Goal: Task Accomplishment & Management: Use online tool/utility

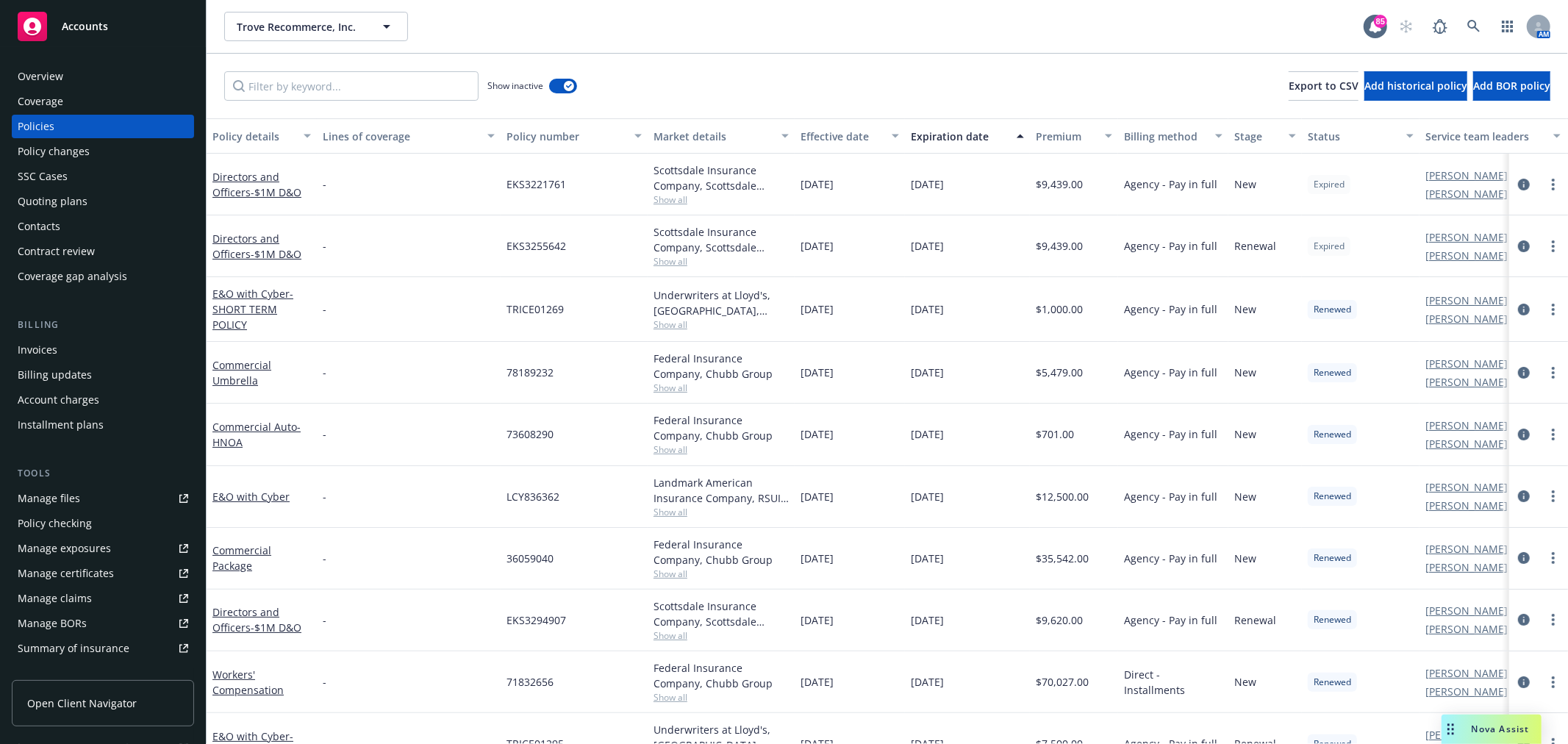
click at [71, 507] on div "Manage files" at bounding box center [48, 498] width 62 height 23
click at [291, 88] on input "Filter by keyword..." at bounding box center [351, 86] width 254 height 29
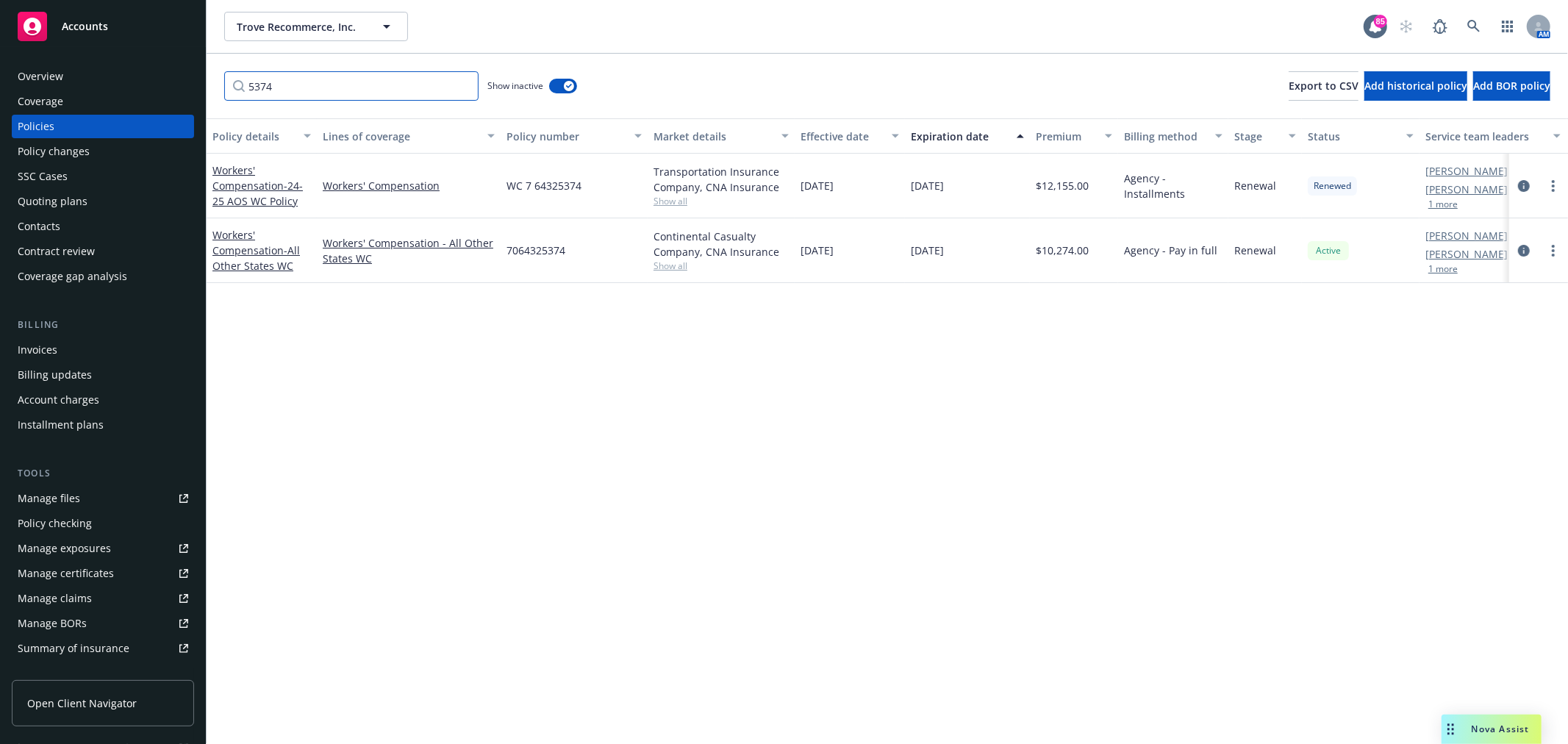
type input "5374"
click at [267, 256] on div "Workers' Compensation - All Other States WC" at bounding box center [262, 250] width 99 height 46
click at [266, 247] on link "Workers' Compensation - All Other States WC" at bounding box center [256, 250] width 87 height 45
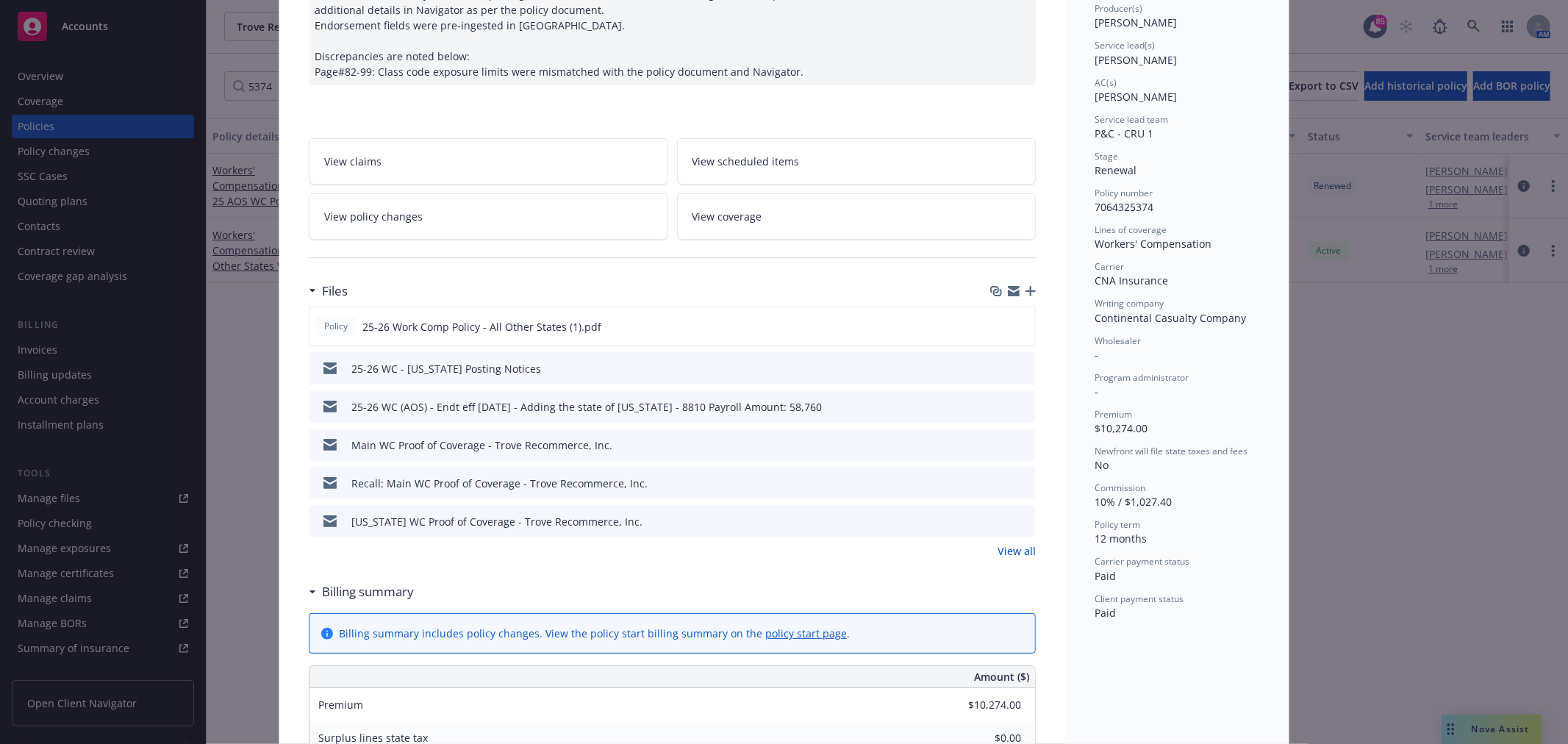
scroll to position [163, 0]
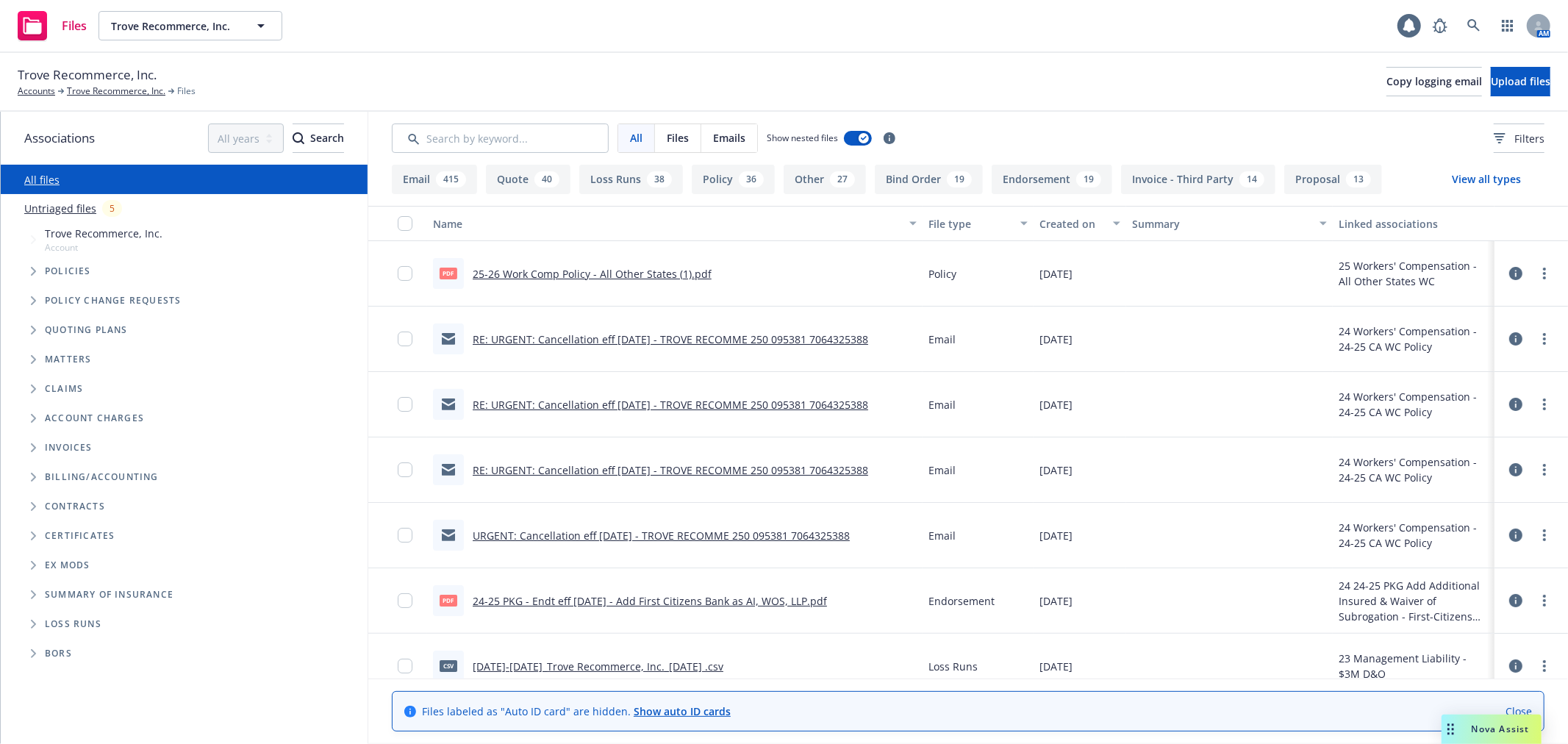
click at [70, 208] on link "Untriaged files" at bounding box center [60, 208] width 72 height 16
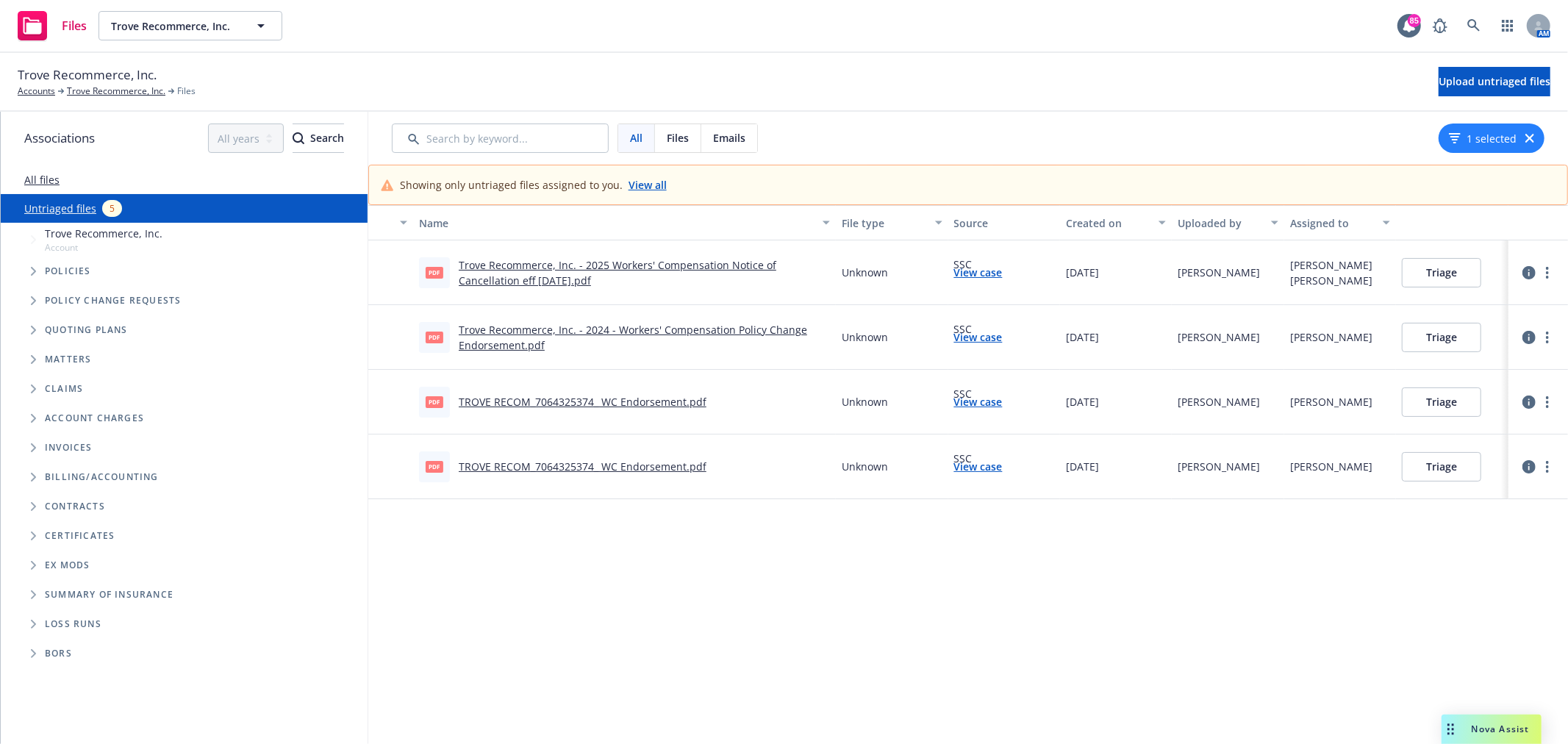
click at [698, 326] on link "Trove Recommerce, Inc. - 2024 - Workers' Compensation Policy Change Endorsement…" at bounding box center [633, 337] width 349 height 29
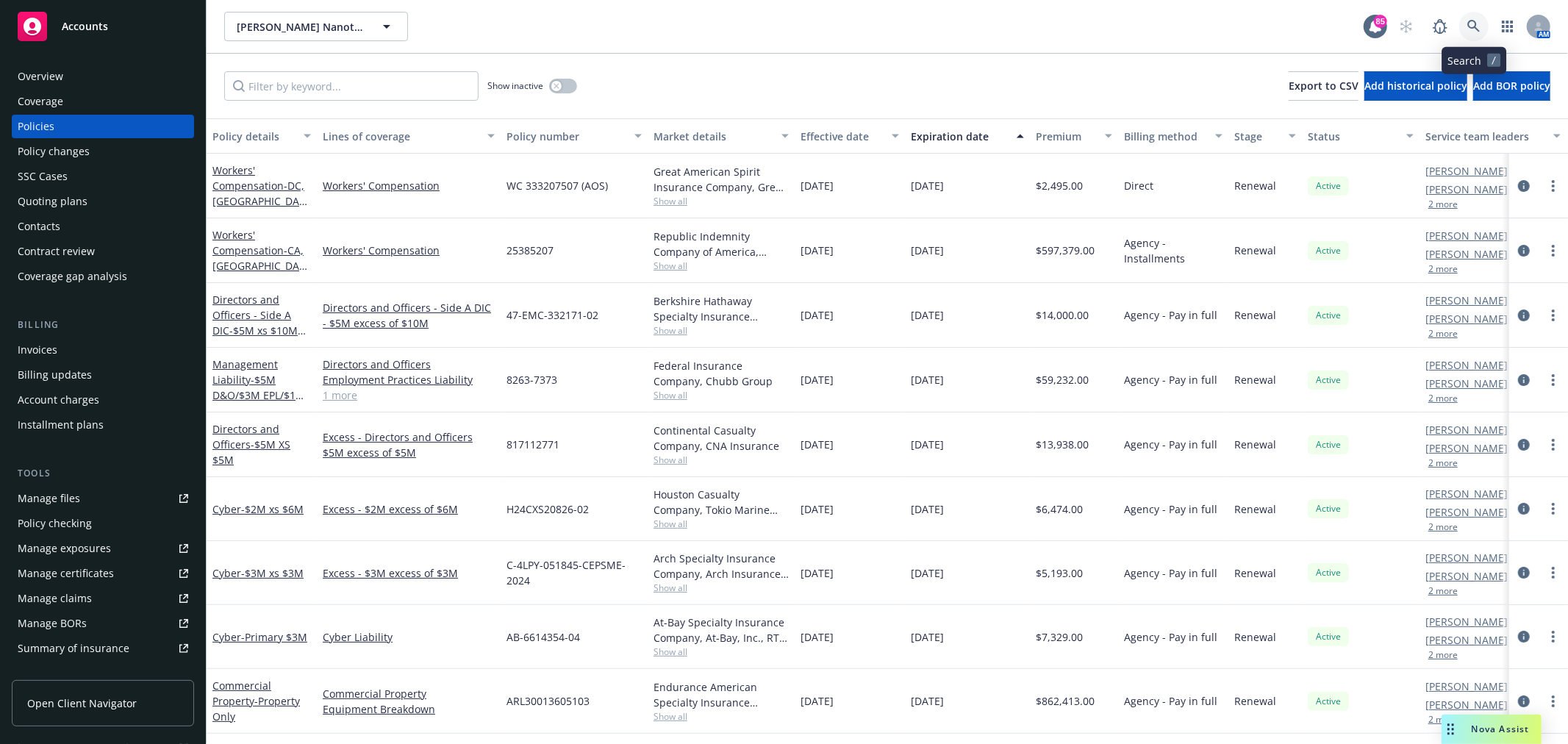
click at [1480, 18] on link at bounding box center [1473, 26] width 29 height 29
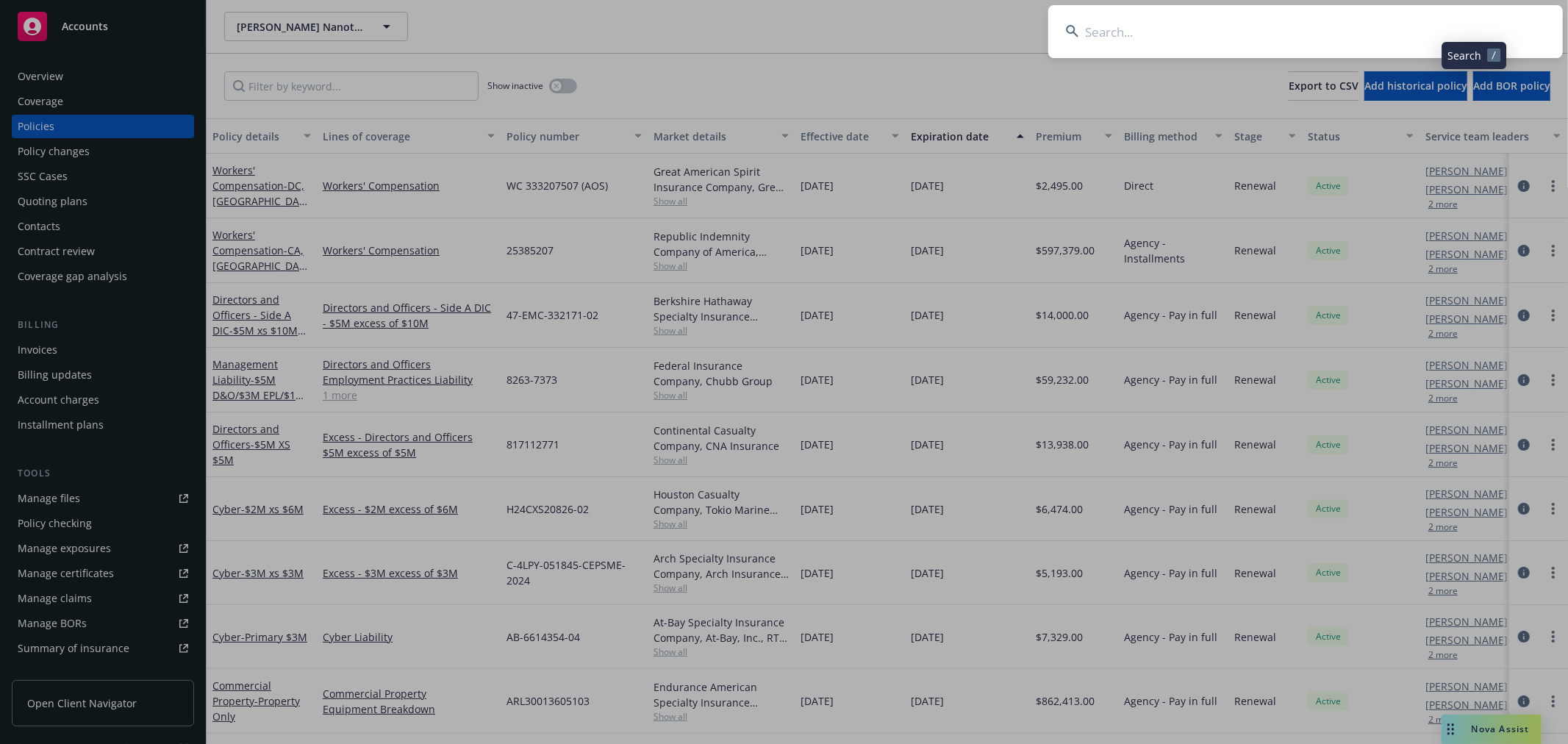
click at [1263, 28] on input at bounding box center [1306, 32] width 515 height 53
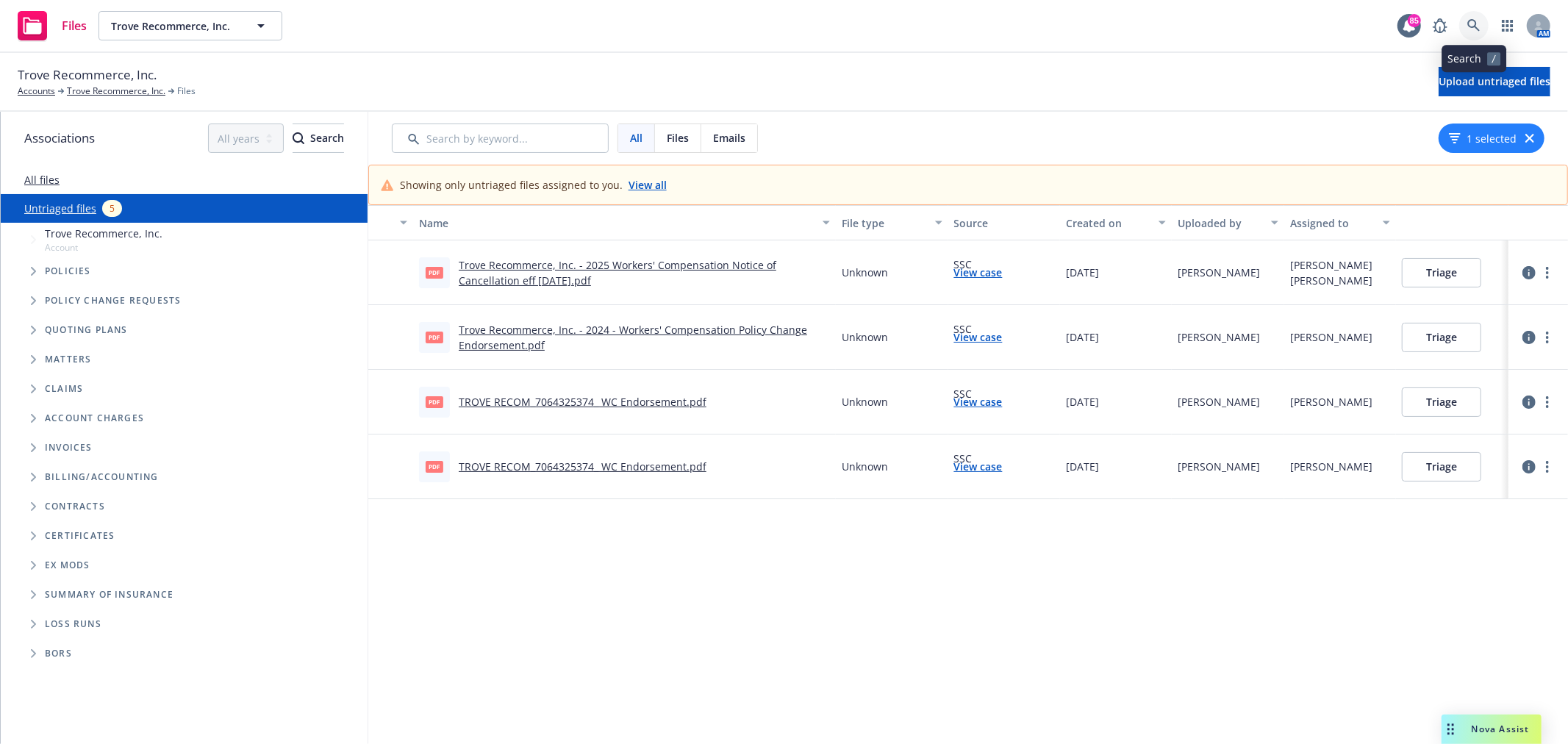
click at [1475, 25] on icon at bounding box center [1473, 25] width 12 height 12
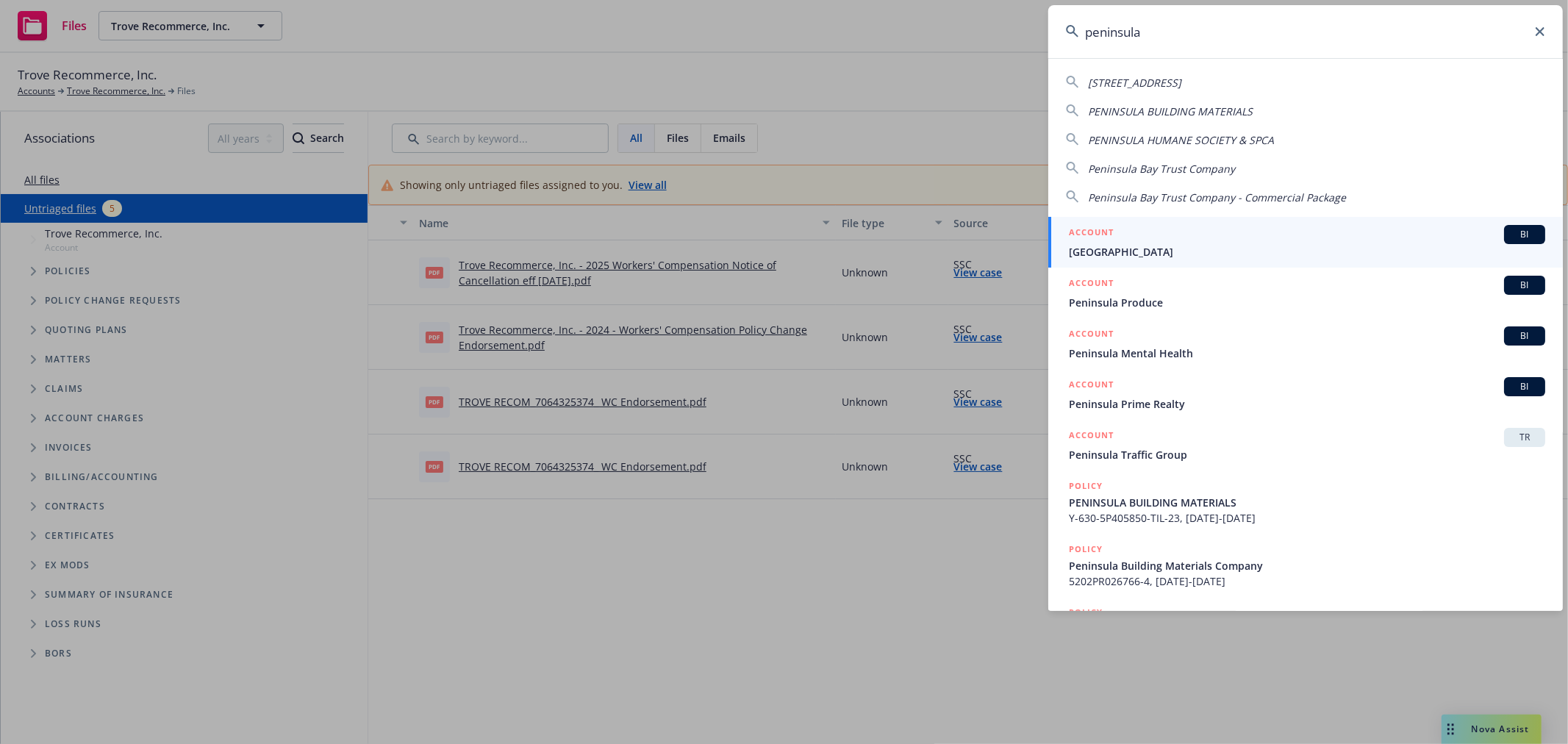
click at [1185, 37] on input "peninsula" at bounding box center [1306, 32] width 515 height 53
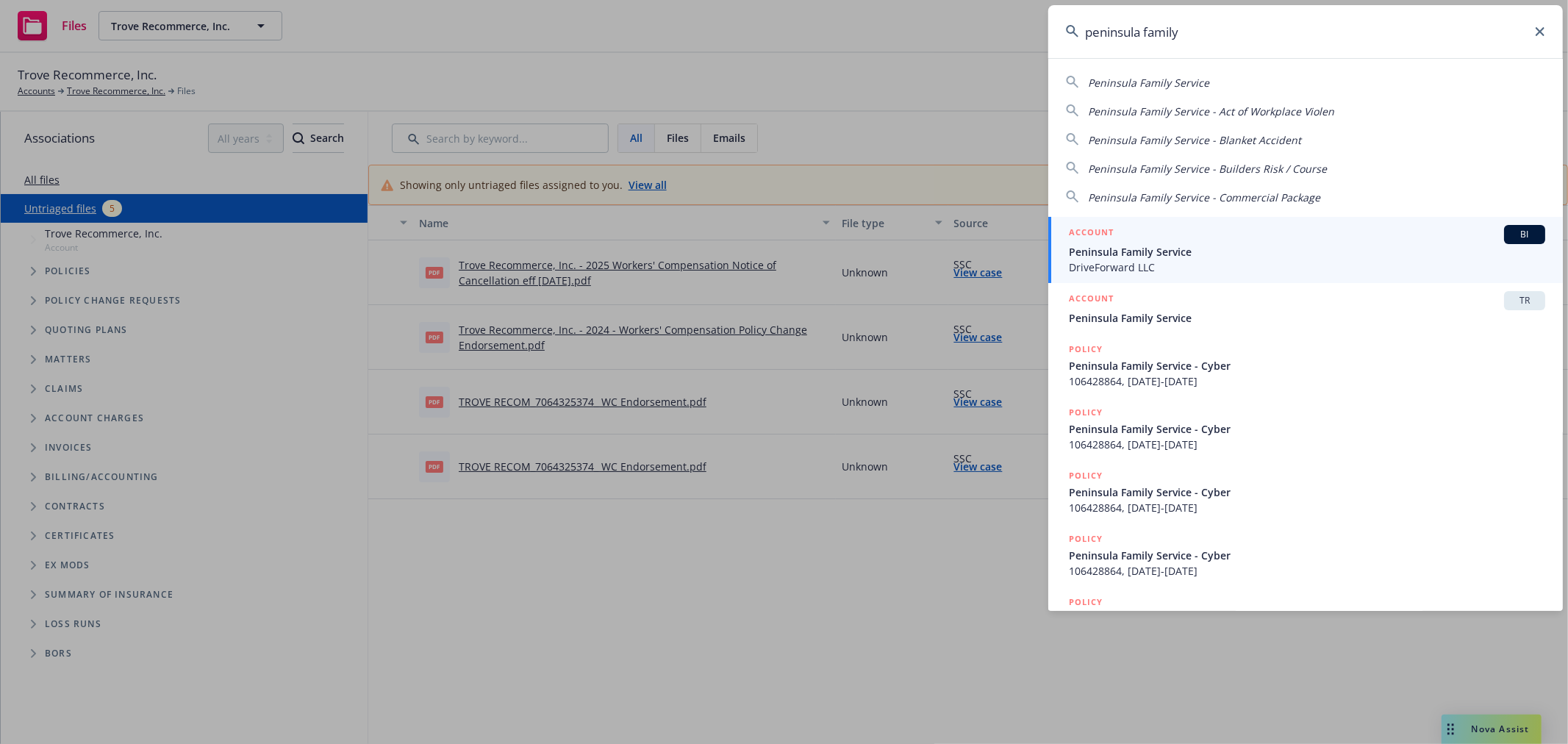
type input "peninsula family"
click at [1208, 244] on div "ACCOUNT BI" at bounding box center [1307, 234] width 477 height 19
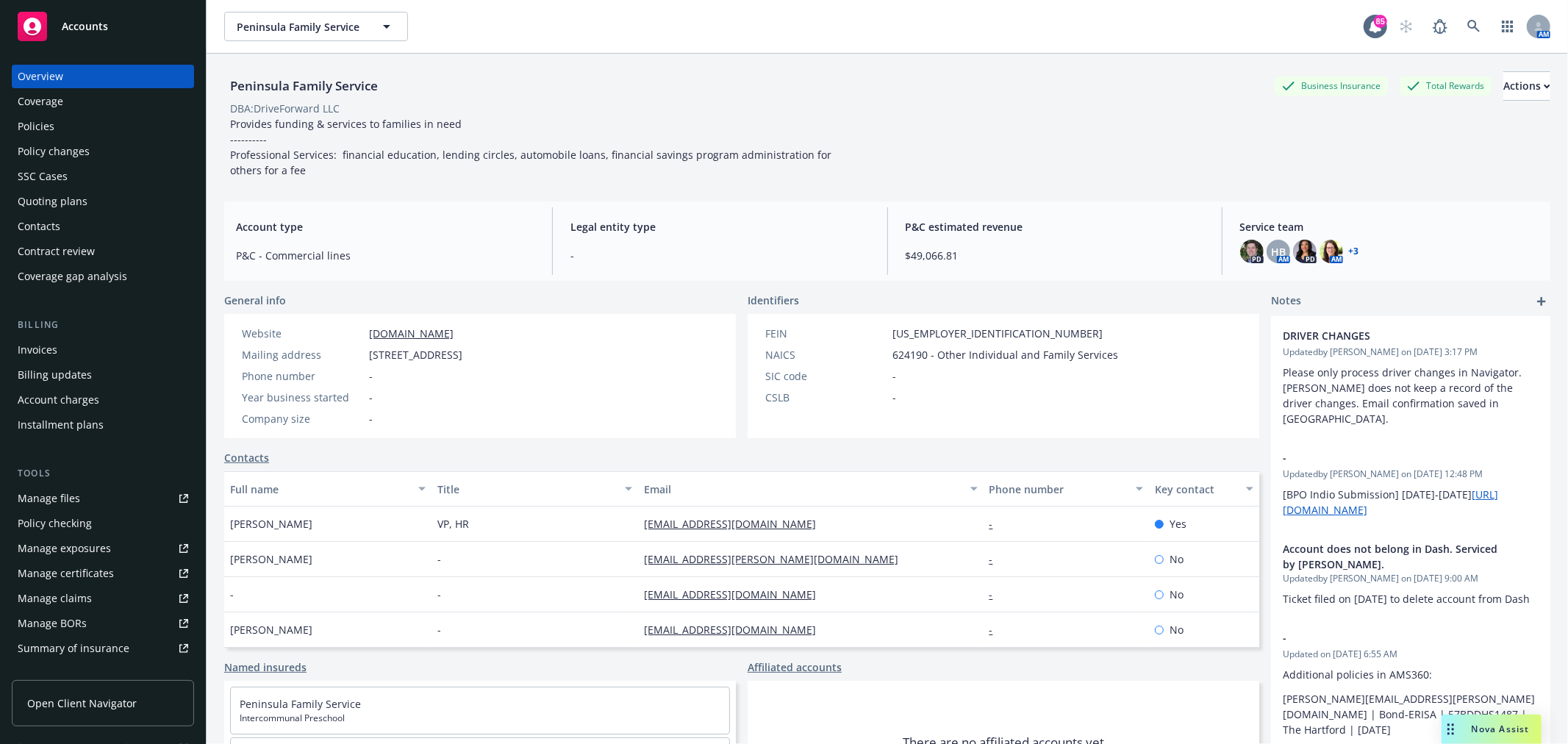
click at [112, 192] on div "Quoting plans" at bounding box center [102, 201] width 170 height 23
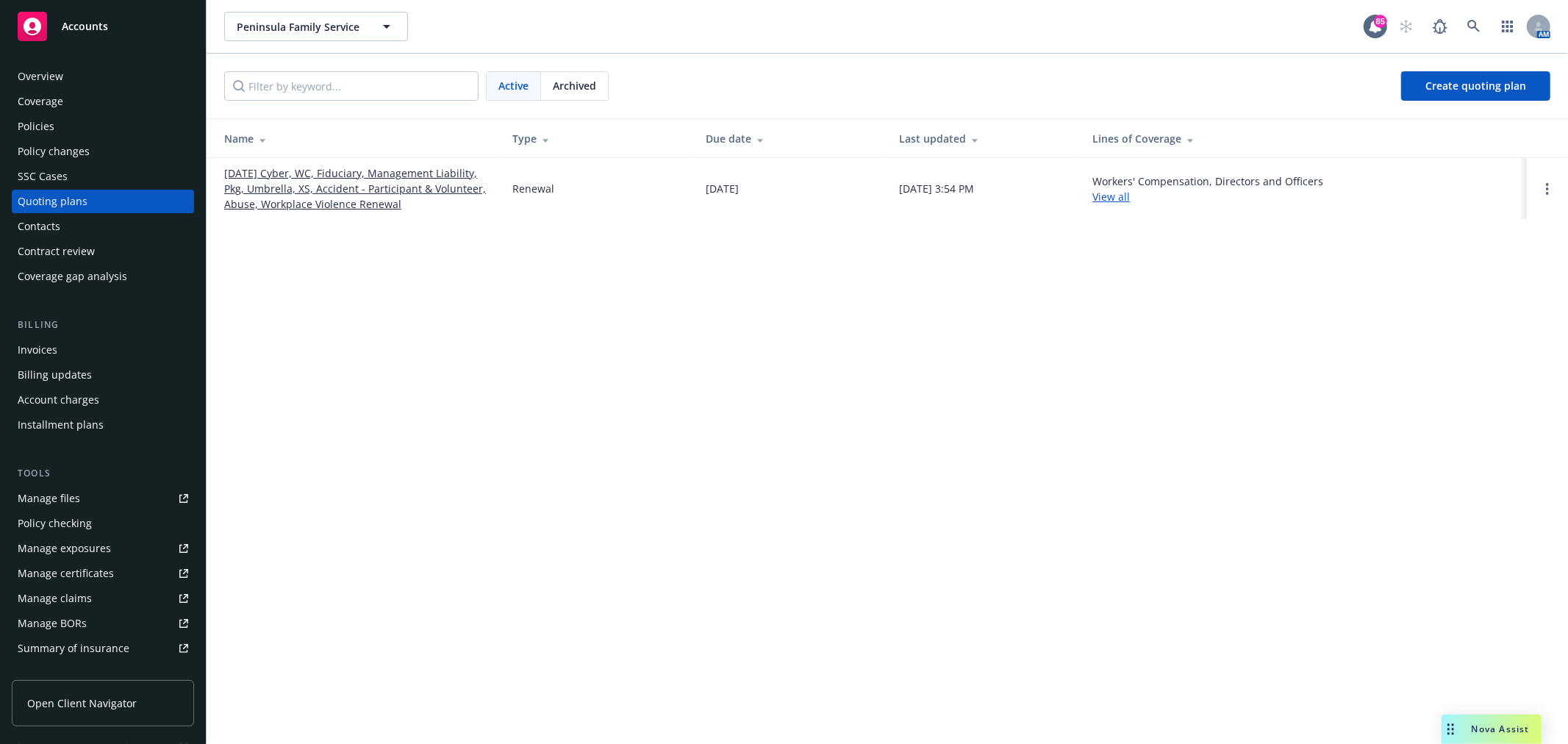
click at [569, 84] on span "Archived" at bounding box center [575, 86] width 43 height 16
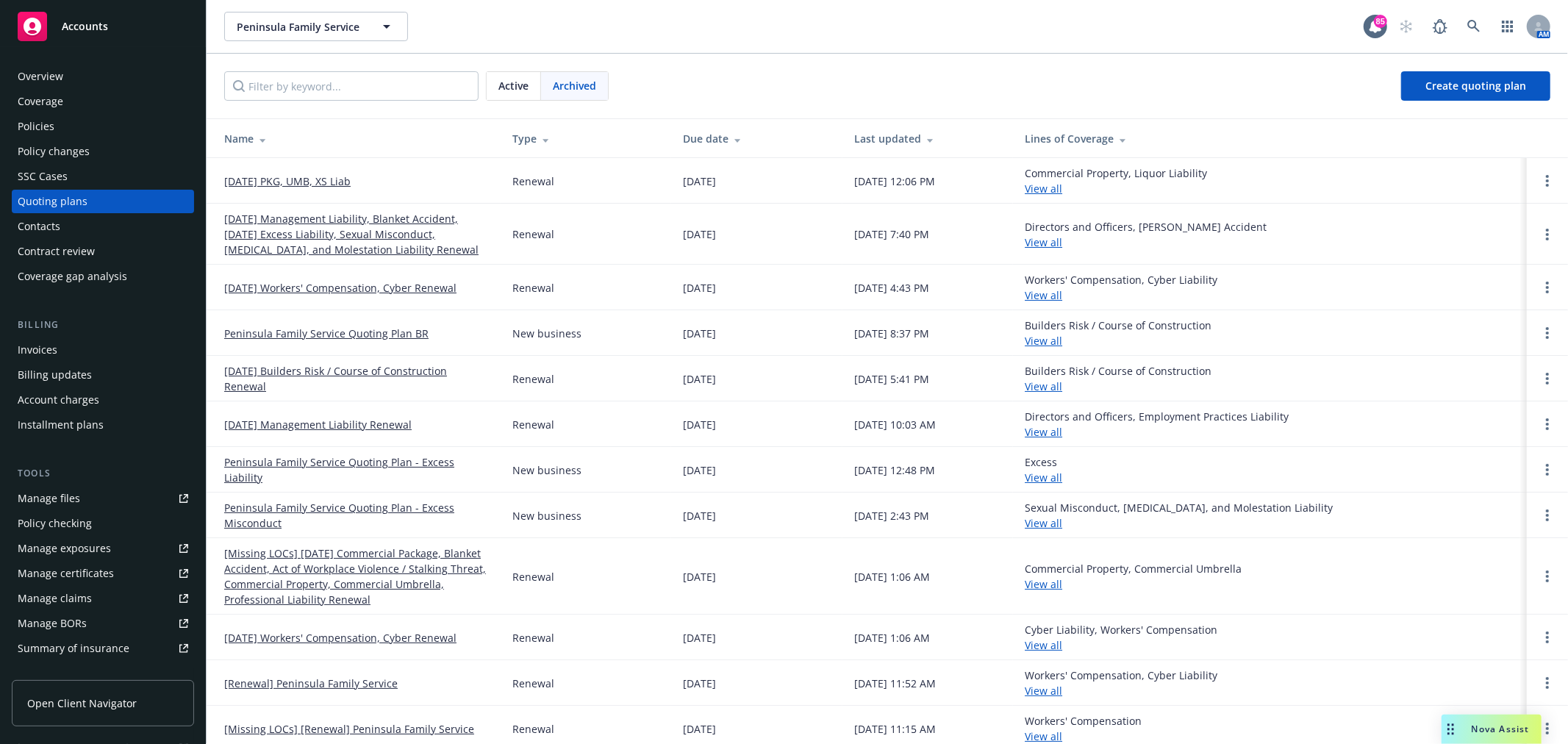
click at [309, 179] on link "07/15/25 PKG, UMB, XS Liab" at bounding box center [287, 181] width 126 height 16
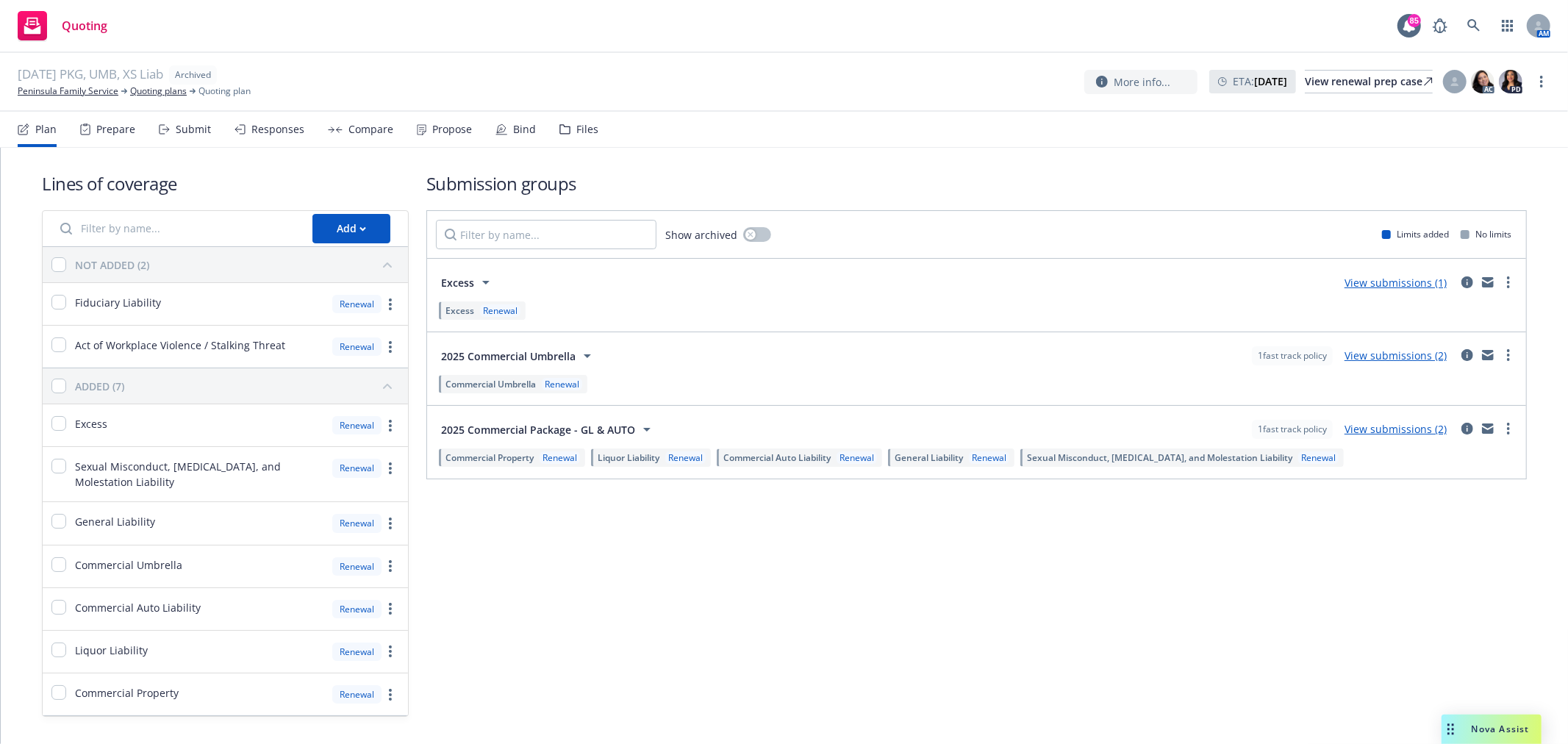
click at [828, 80] on div "07/15/25 PKG, UMB, XS Liab Archived Peninsula Family Service Quoting plans Quot…" at bounding box center [783, 81] width 1532 height 32
click at [1423, 81] on icon at bounding box center [1428, 81] width 9 height 9
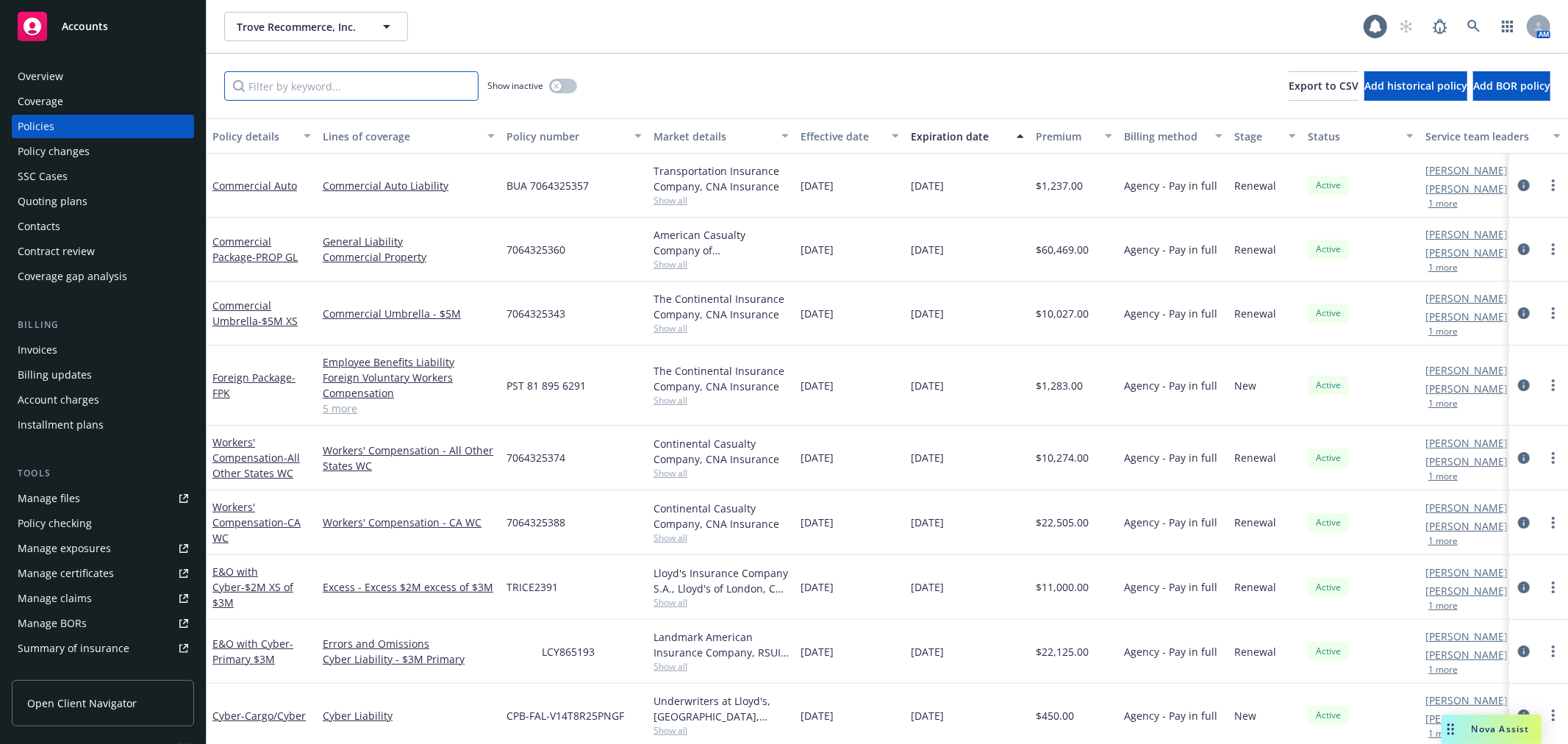
click at [387, 84] on input "Filter by keyword..." at bounding box center [351, 86] width 254 height 29
type input "a"
type input "m"
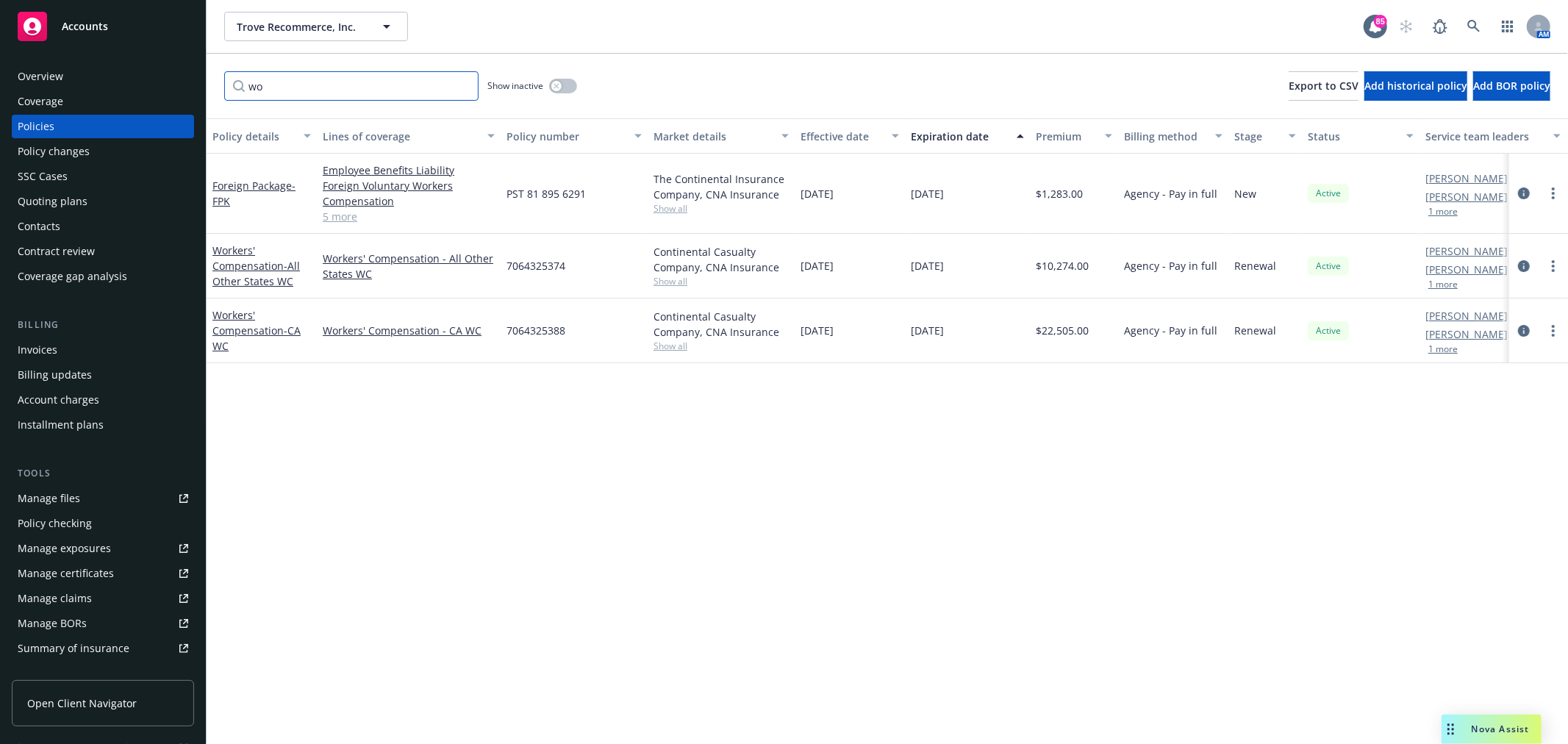
type input "w"
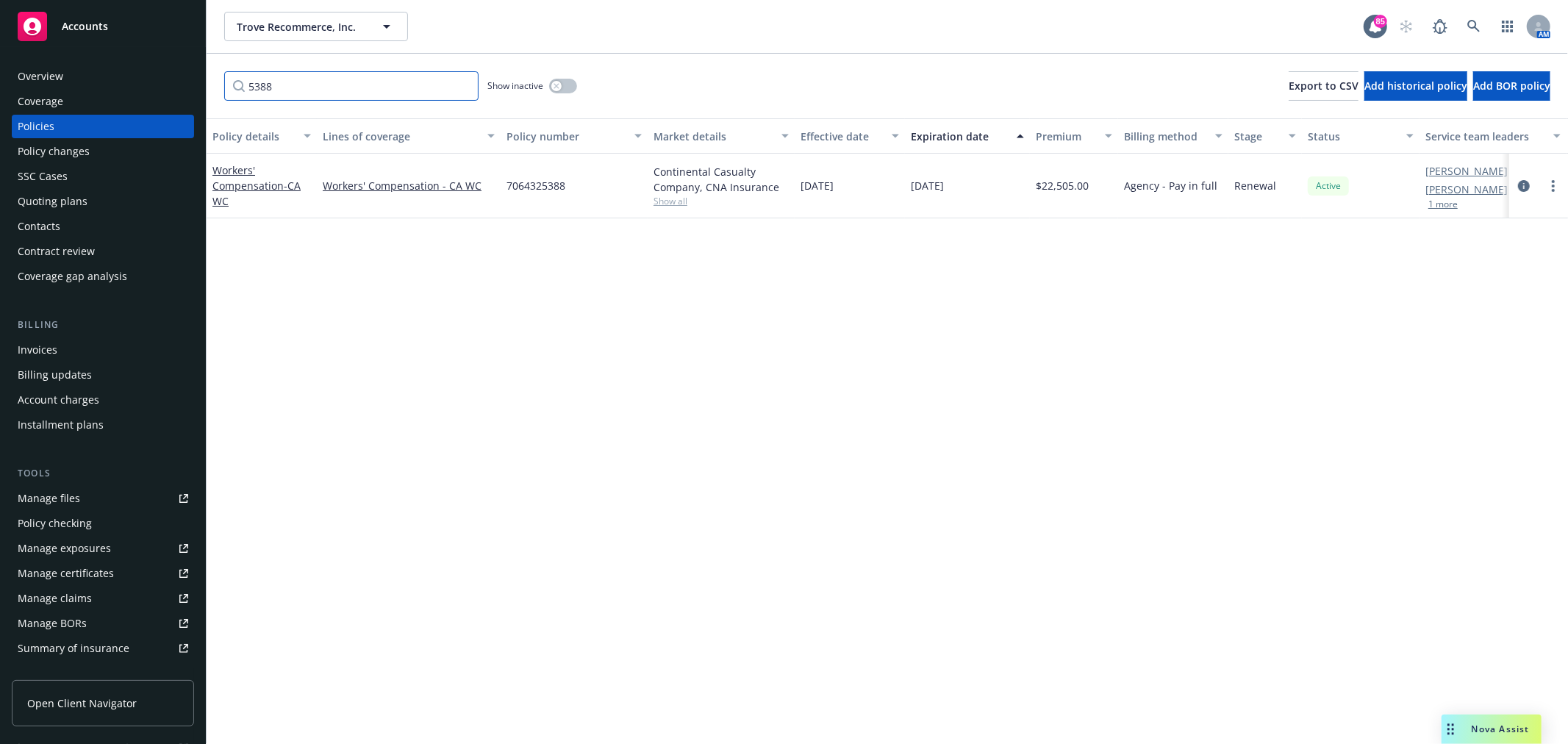
type input "5388"
click at [570, 90] on button "button" at bounding box center [563, 86] width 28 height 15
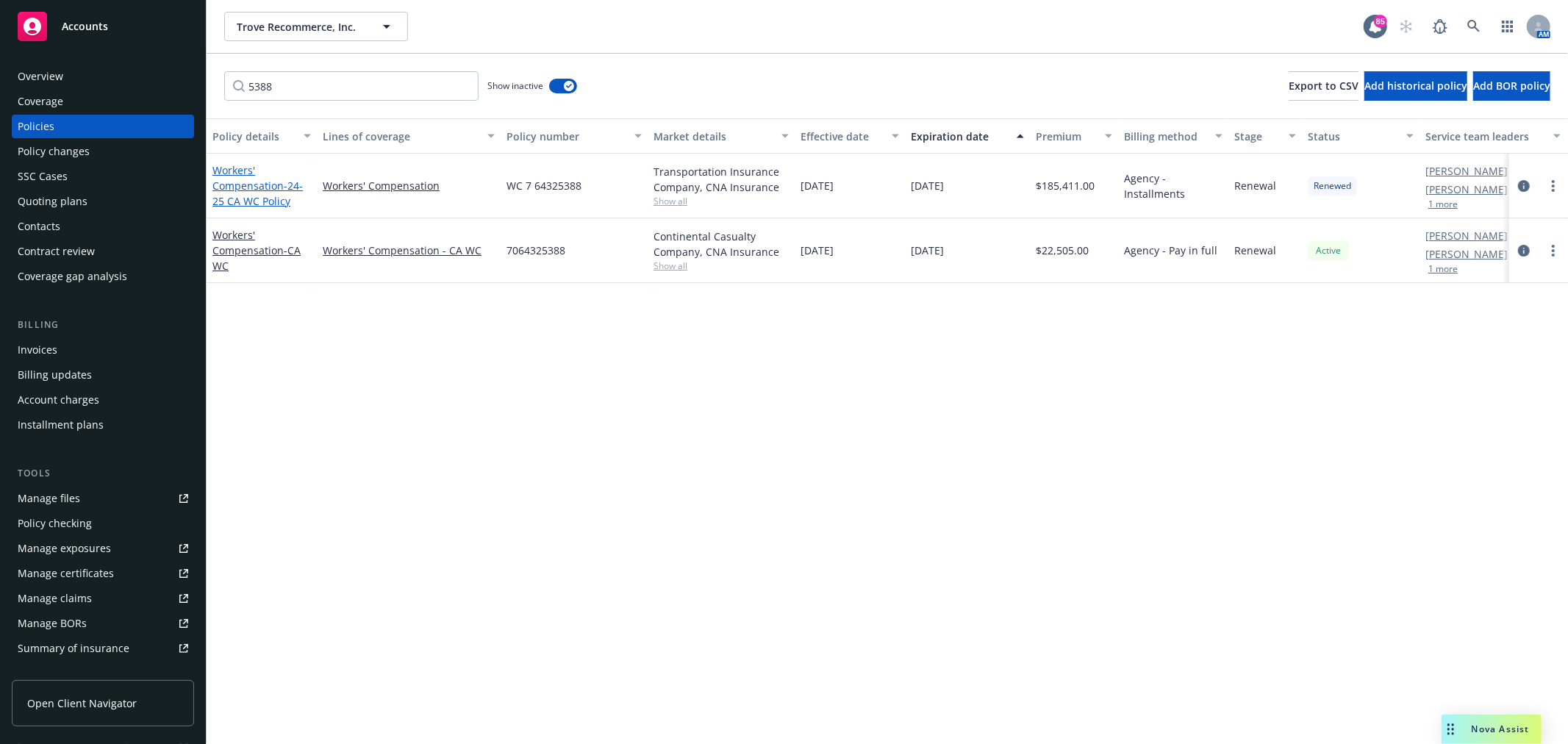
click at [268, 194] on span "- 24-25 CA WC Policy" at bounding box center [257, 193] width 91 height 29
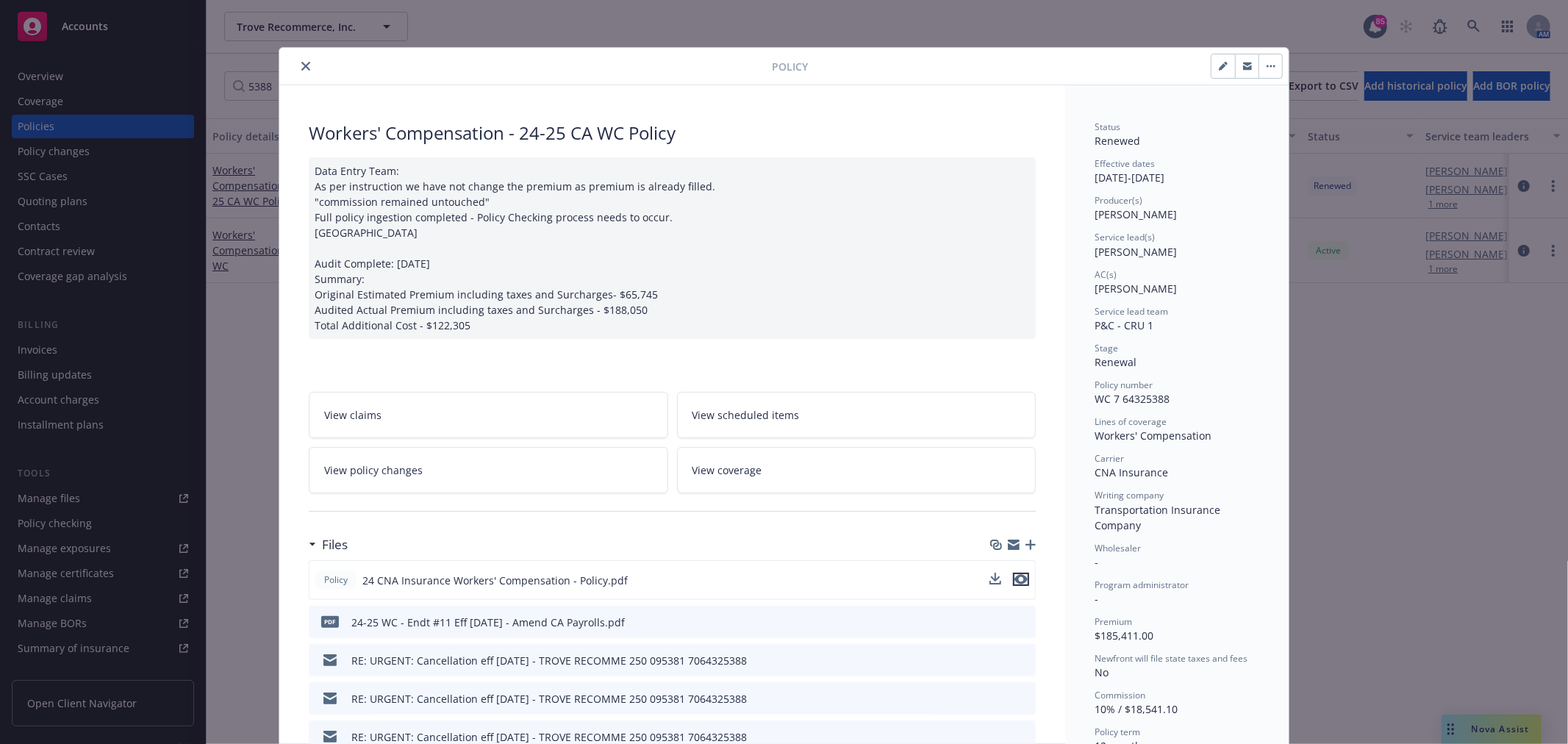
click at [1014, 576] on icon "preview file" at bounding box center [1021, 579] width 13 height 10
click at [301, 65] on icon "close" at bounding box center [306, 66] width 9 height 9
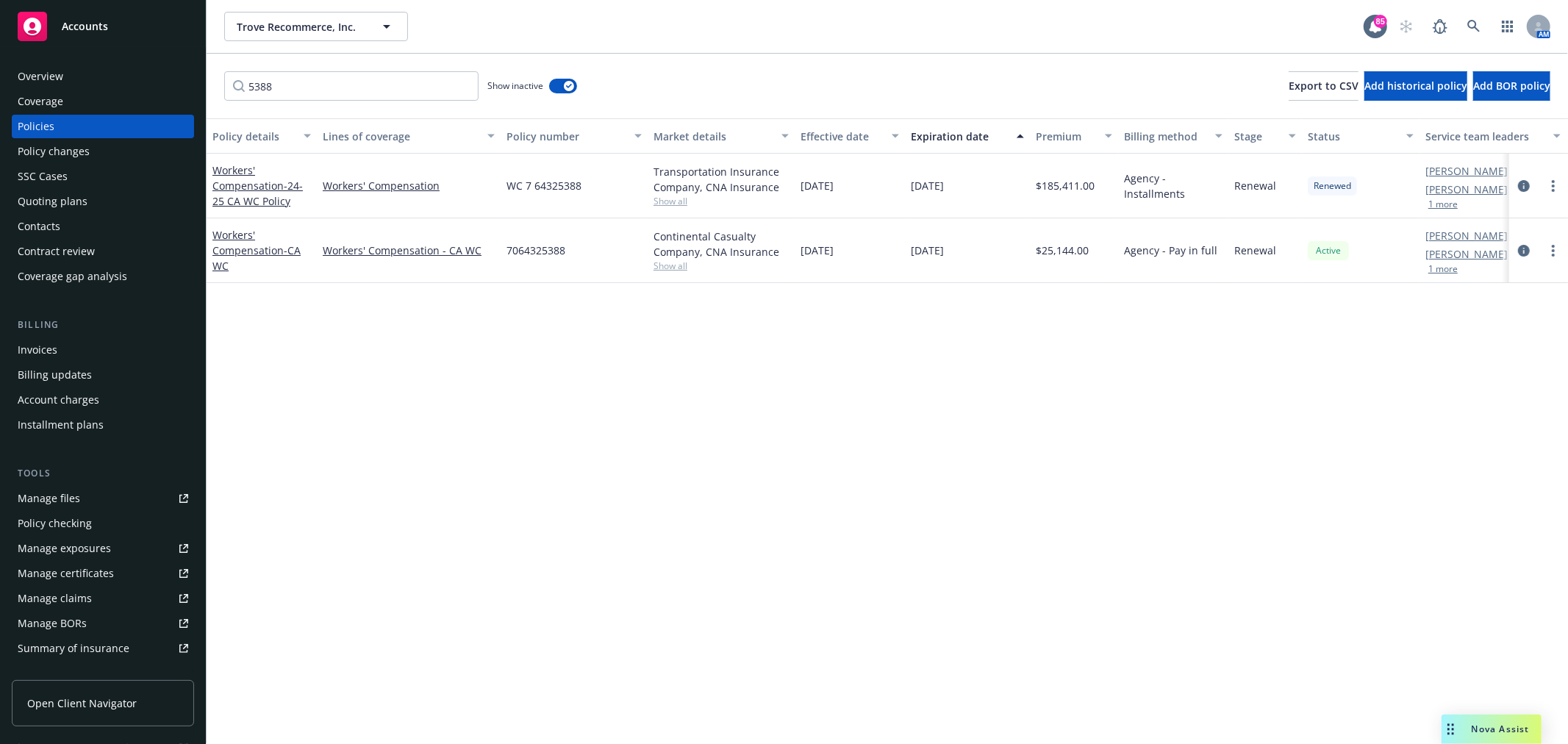
click at [51, 349] on div "Invoices" at bounding box center [37, 350] width 40 height 23
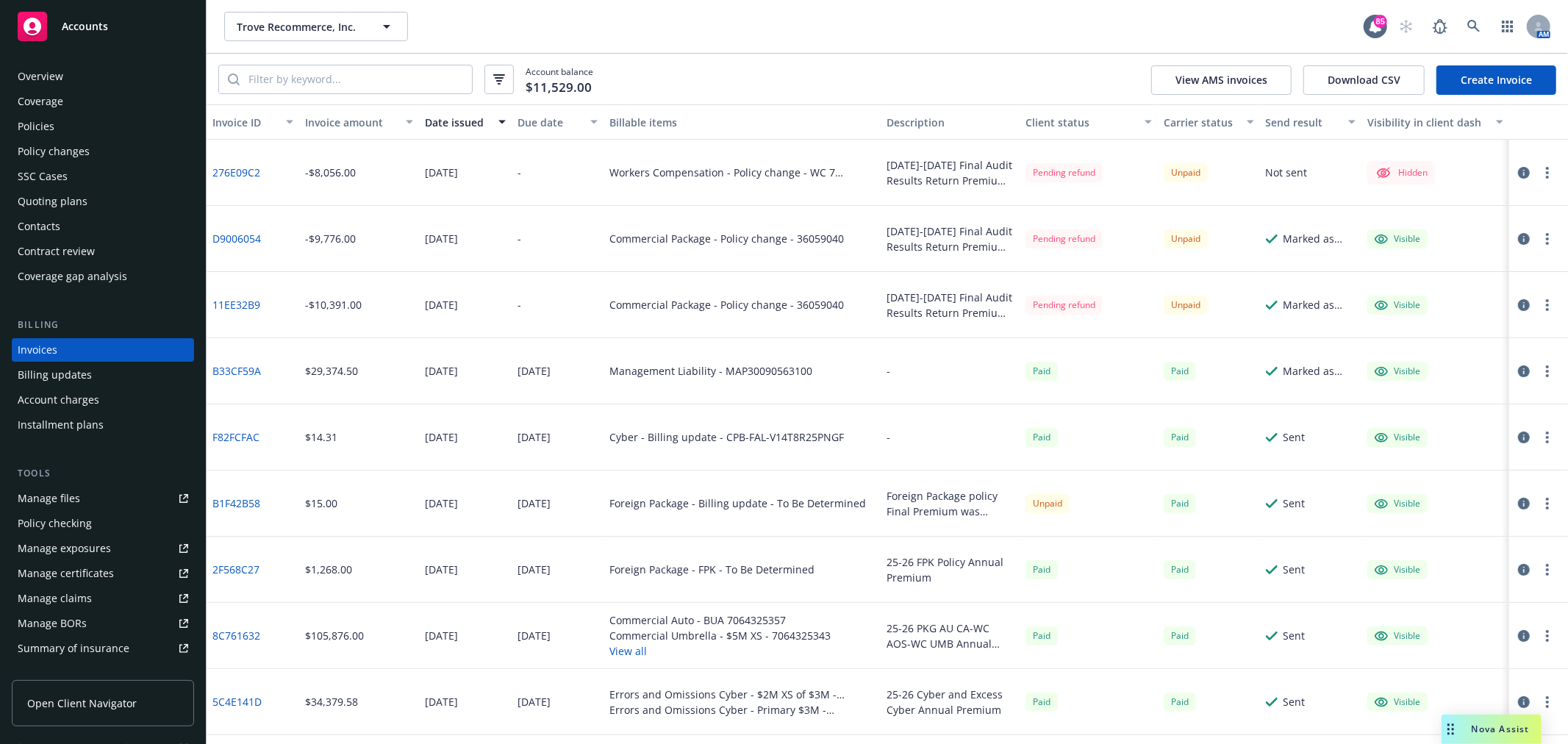
click at [1545, 79] on link "Create Invoice" at bounding box center [1496, 80] width 120 height 29
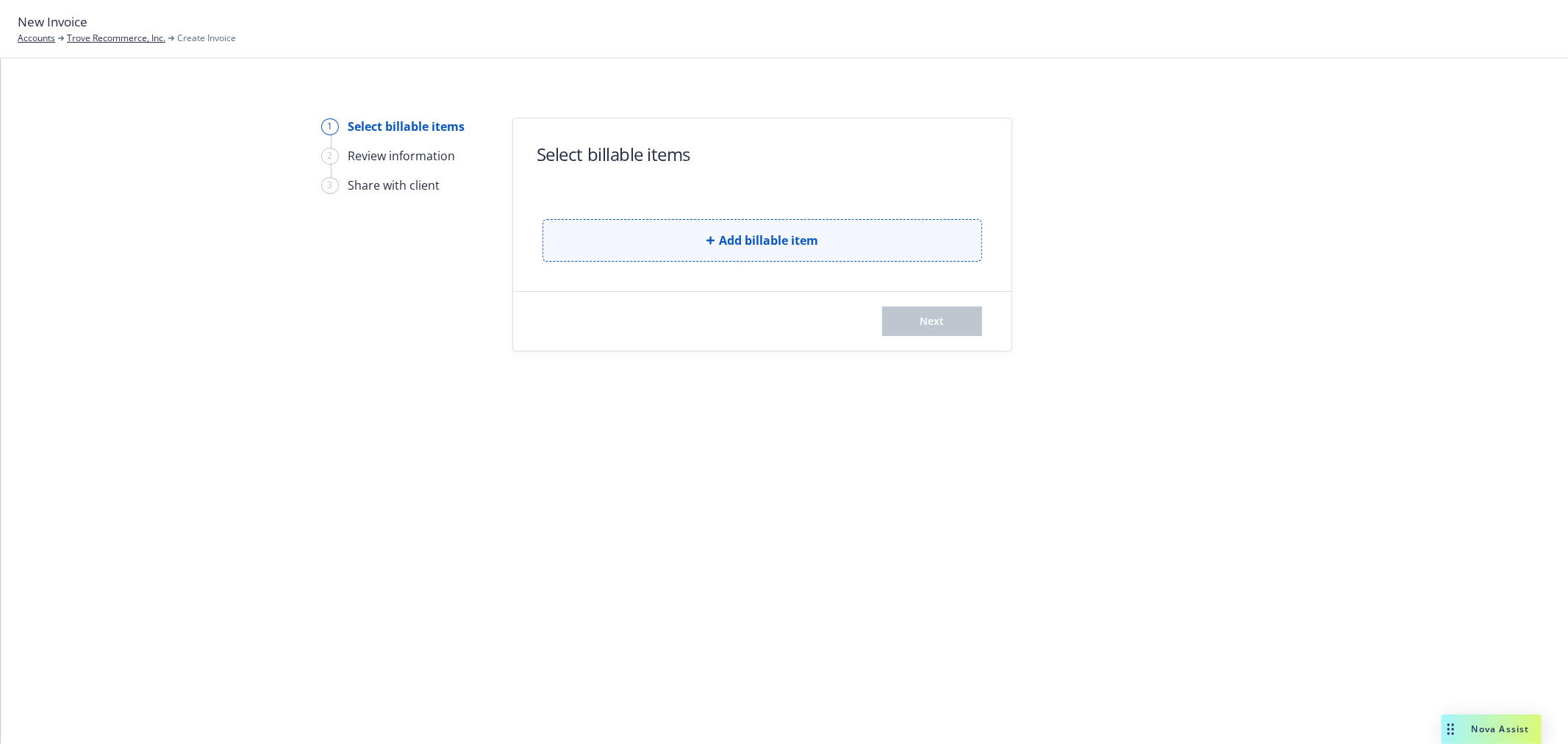
click at [634, 219] on button "Add billable item" at bounding box center [762, 240] width 439 height 42
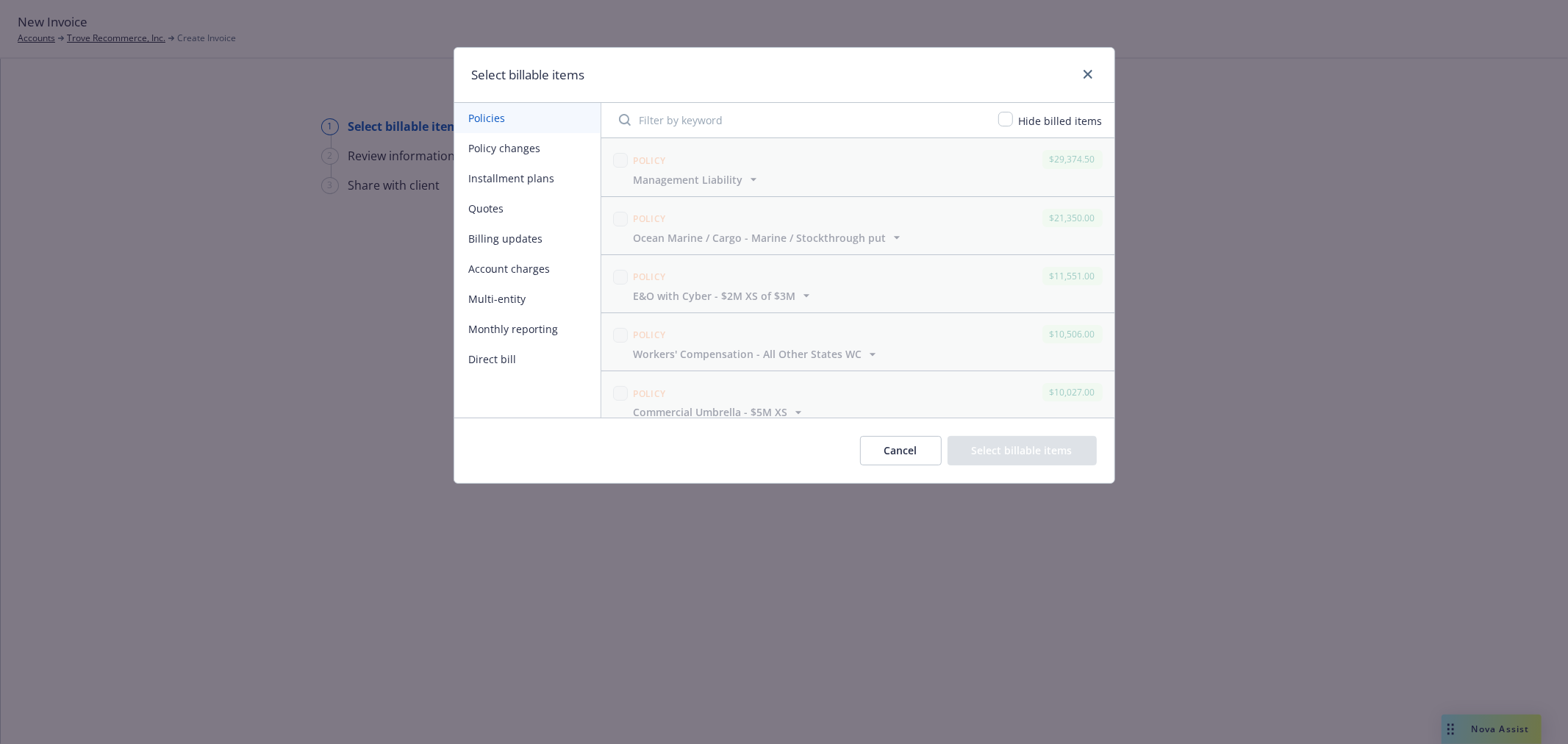
click at [519, 143] on button "Policy changes" at bounding box center [527, 148] width 146 height 30
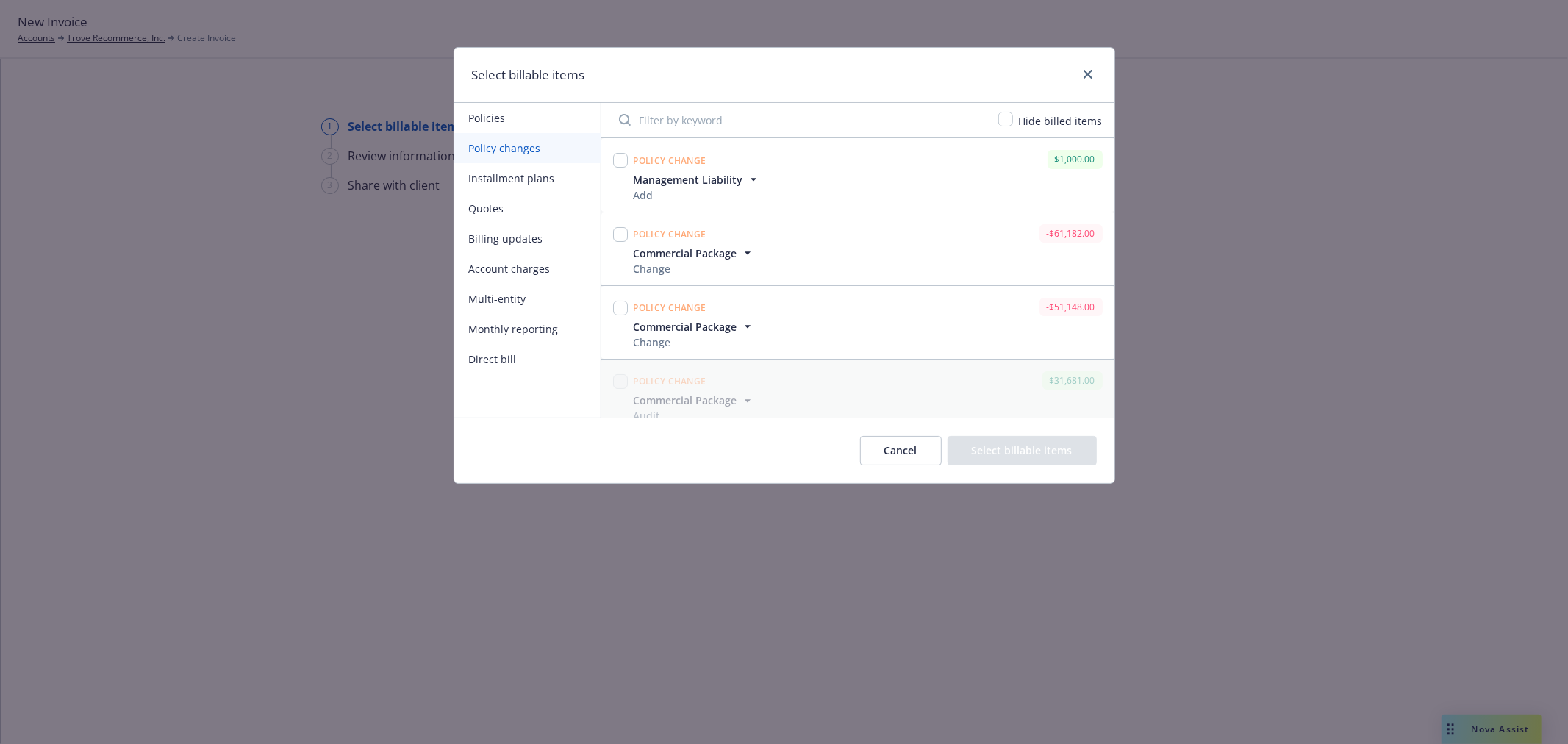
click at [678, 129] on input "Filter by keyword" at bounding box center [800, 120] width 380 height 29
type input "work"
drag, startPoint x: 618, startPoint y: 162, endPoint x: 609, endPoint y: 186, distance: 25.6
click at [617, 162] on input "checkbox" at bounding box center [620, 160] width 15 height 15
checkbox input "true"
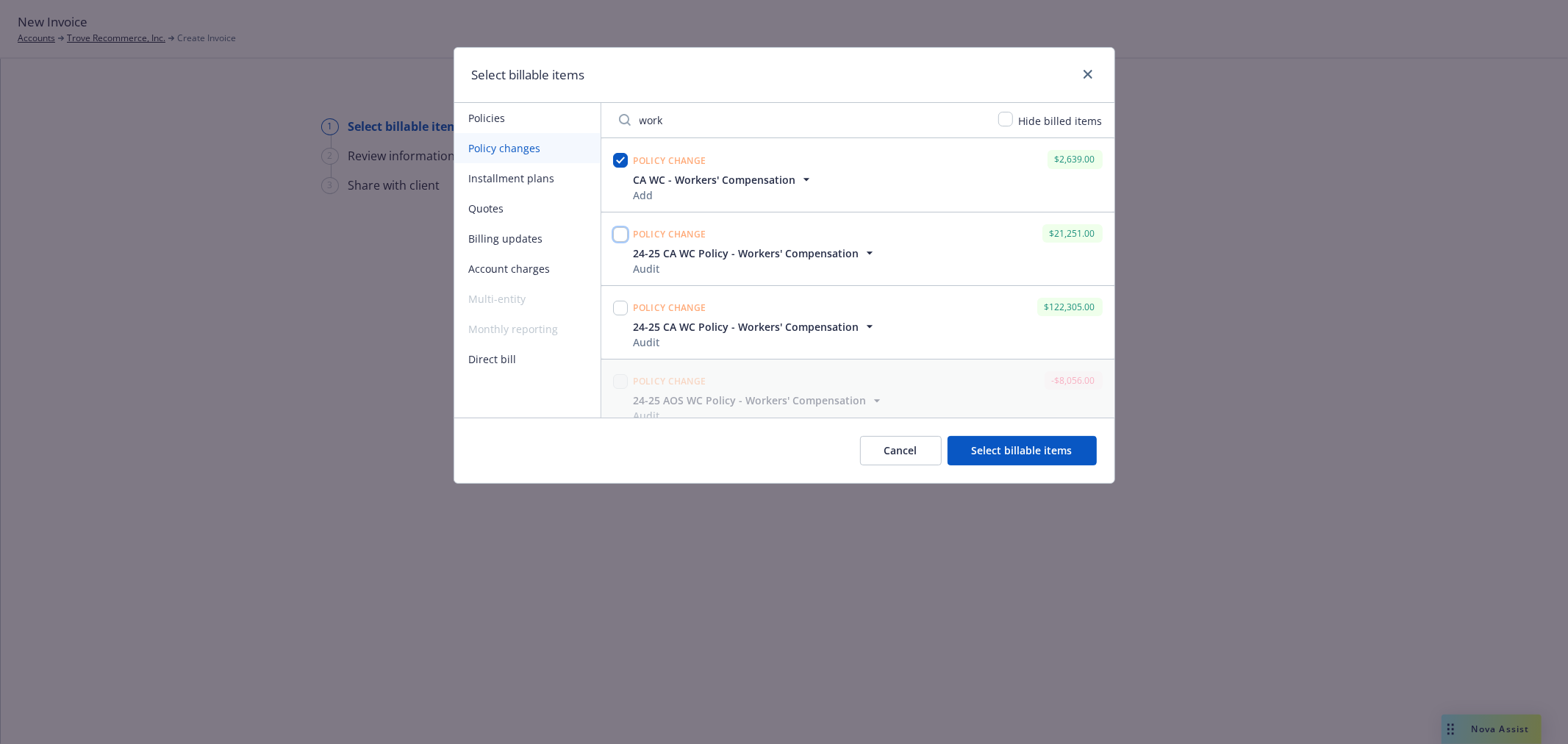
click at [614, 232] on input "checkbox" at bounding box center [620, 234] width 15 height 15
checkbox input "true"
click at [620, 311] on input "checkbox" at bounding box center [620, 308] width 15 height 15
checkbox input "true"
click at [1070, 453] on button "Select billable items" at bounding box center [1022, 450] width 149 height 29
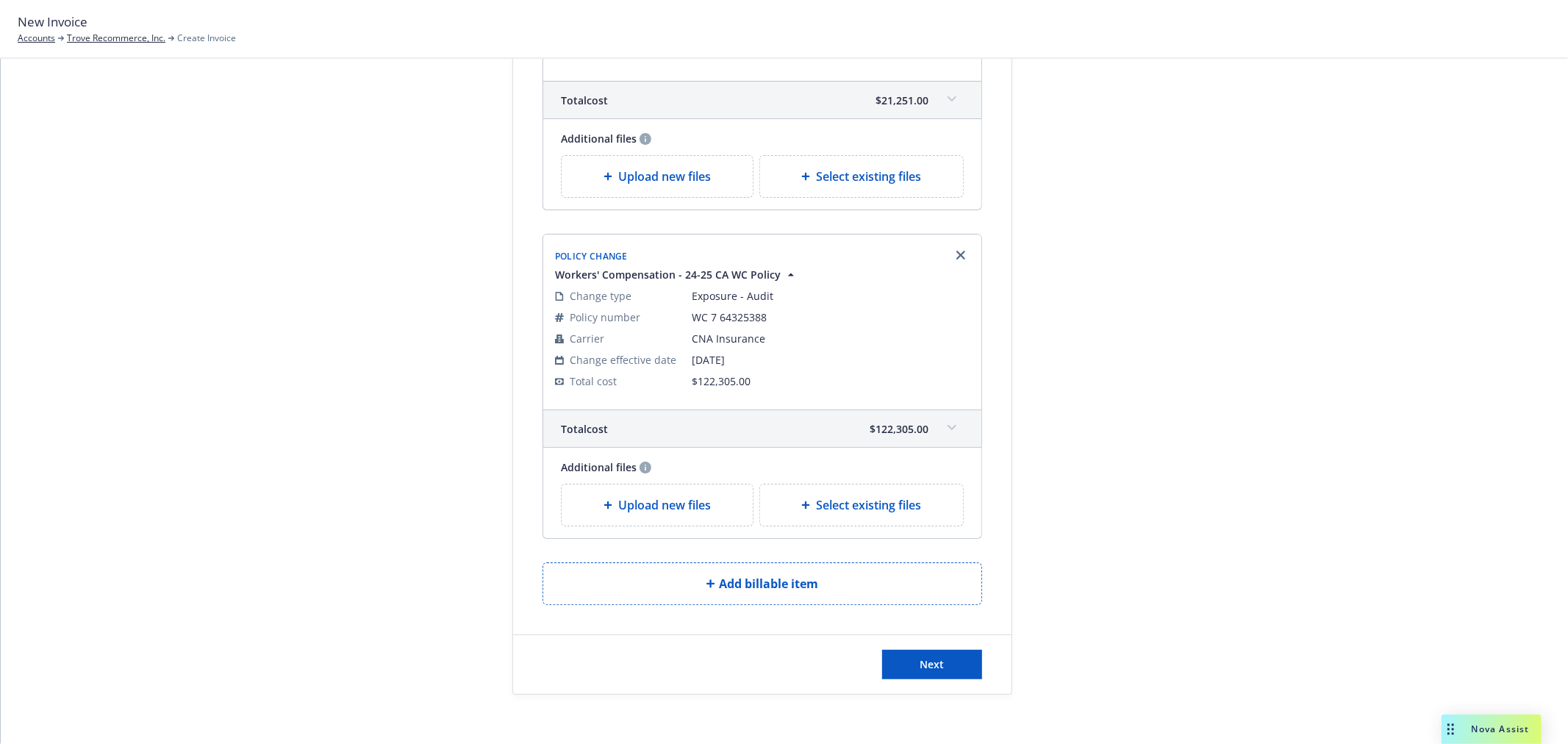
scroll to position [664, 0]
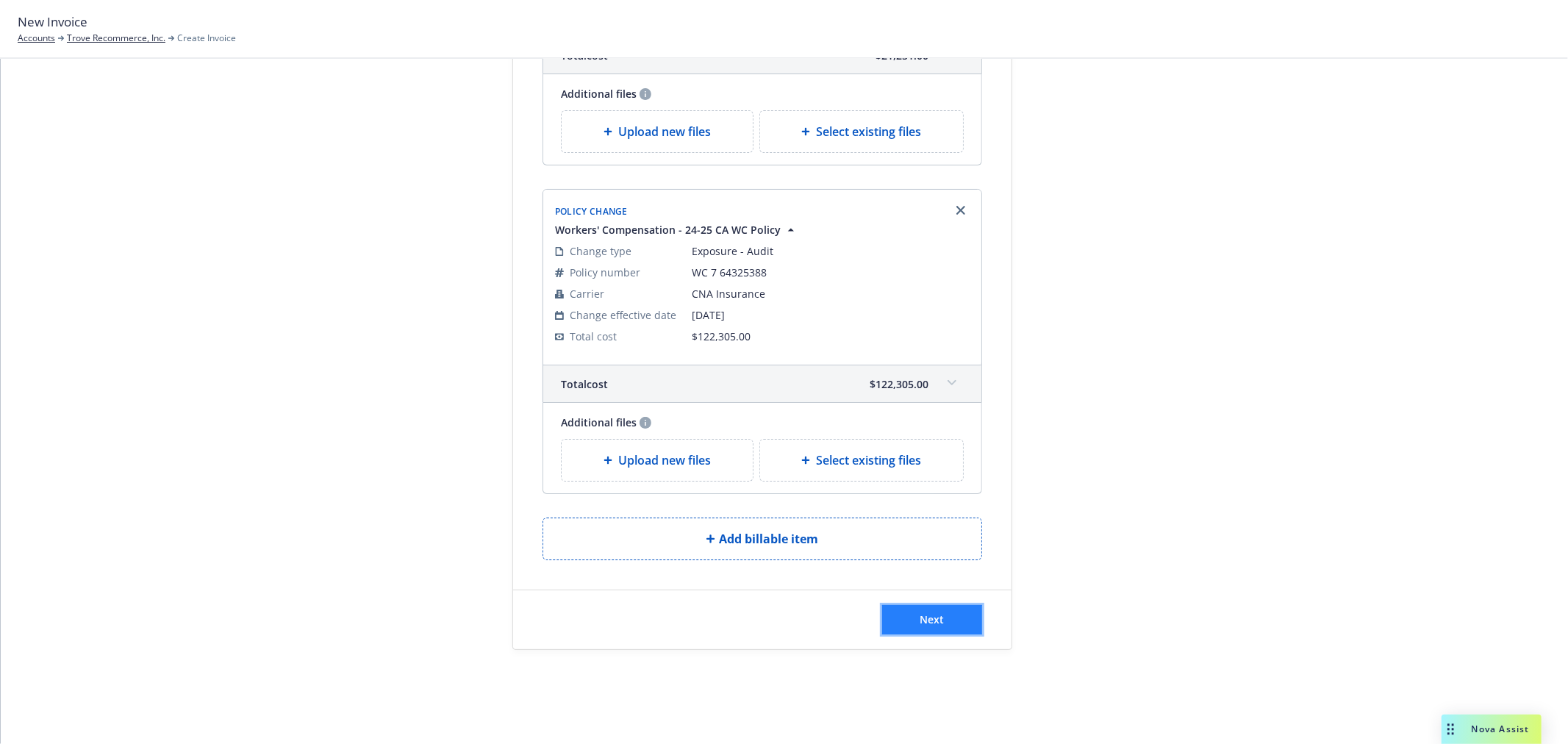
click at [937, 624] on span "Next" at bounding box center [932, 619] width 24 height 14
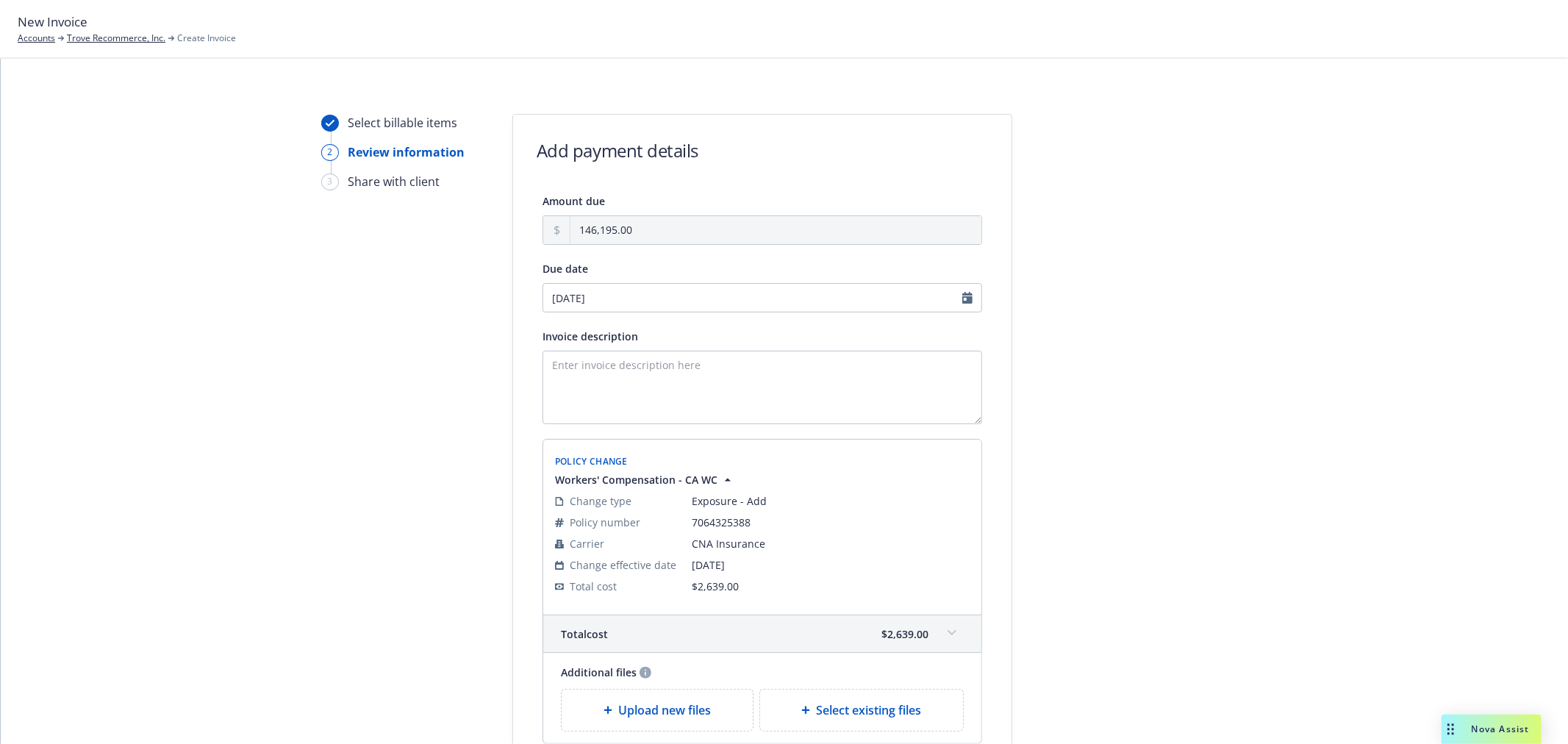
scroll to position [0, 0]
click at [612, 306] on input "10/27/2025" at bounding box center [762, 301] width 439 height 29
select select "October"
select select "2025"
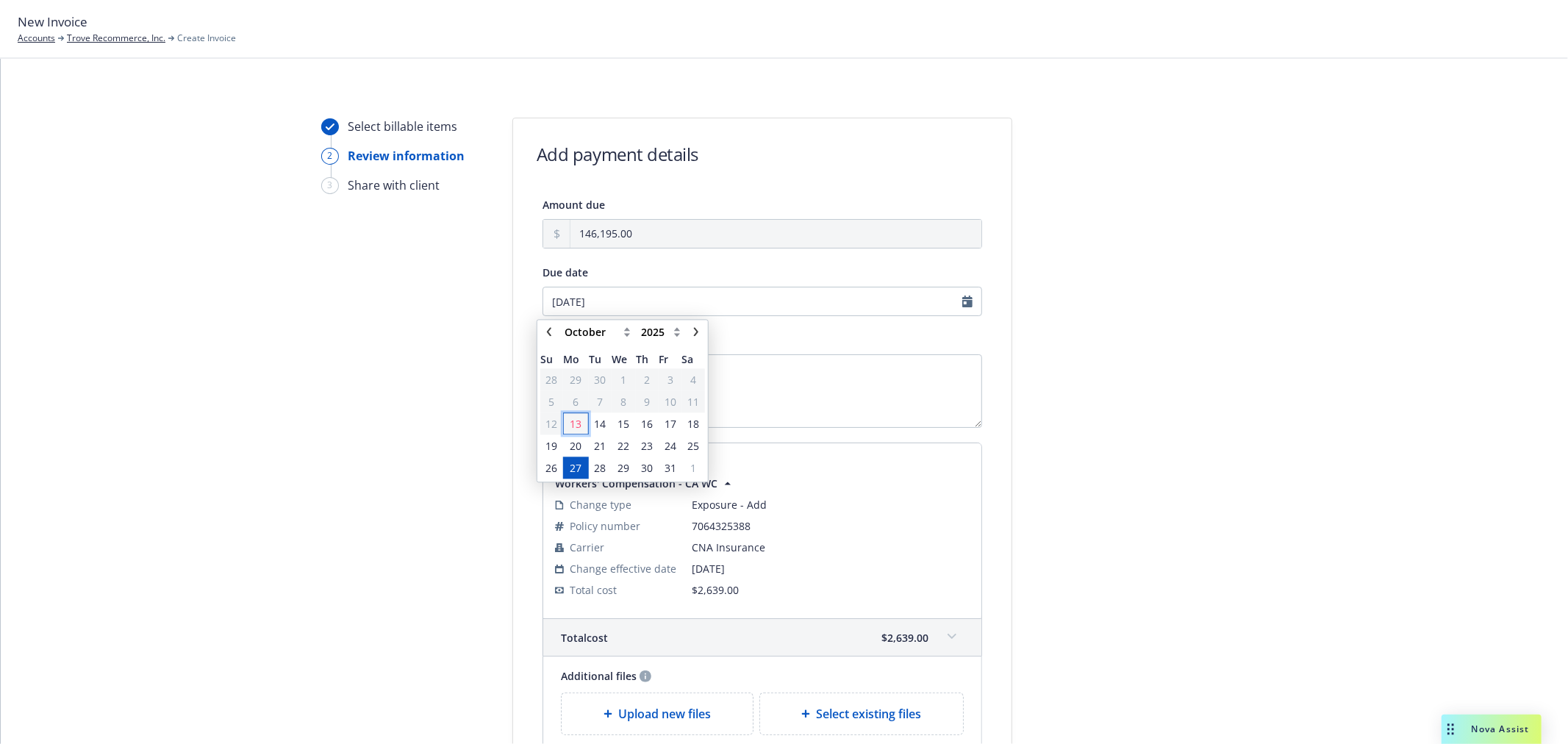
click at [571, 423] on span "13" at bounding box center [576, 423] width 12 height 16
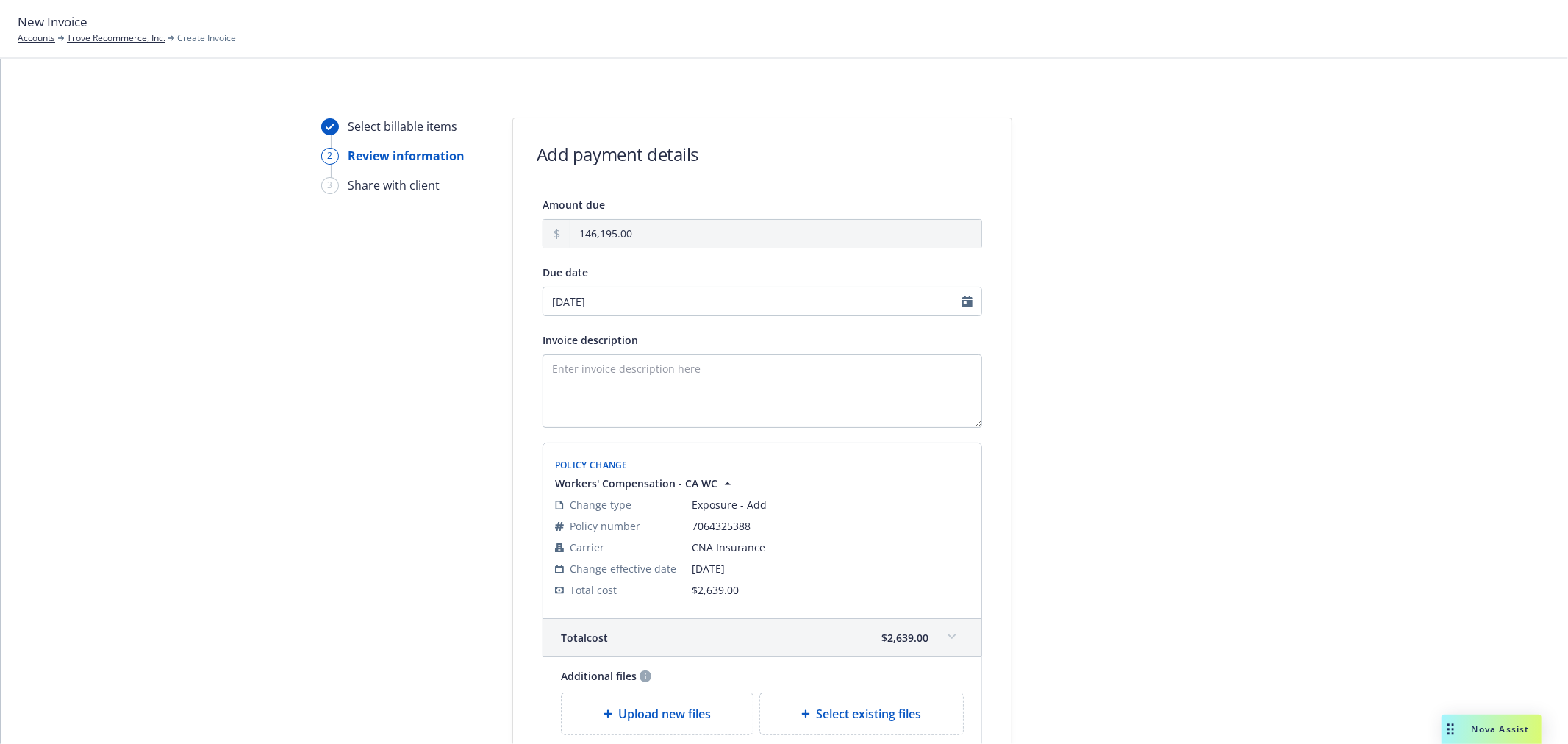
type input "10/13/2025"
click at [607, 366] on textarea "Invoice description" at bounding box center [762, 391] width 439 height 74
click at [629, 373] on textarea "24-25 Final Audit, Endt #11 & 12" at bounding box center [762, 391] width 439 height 74
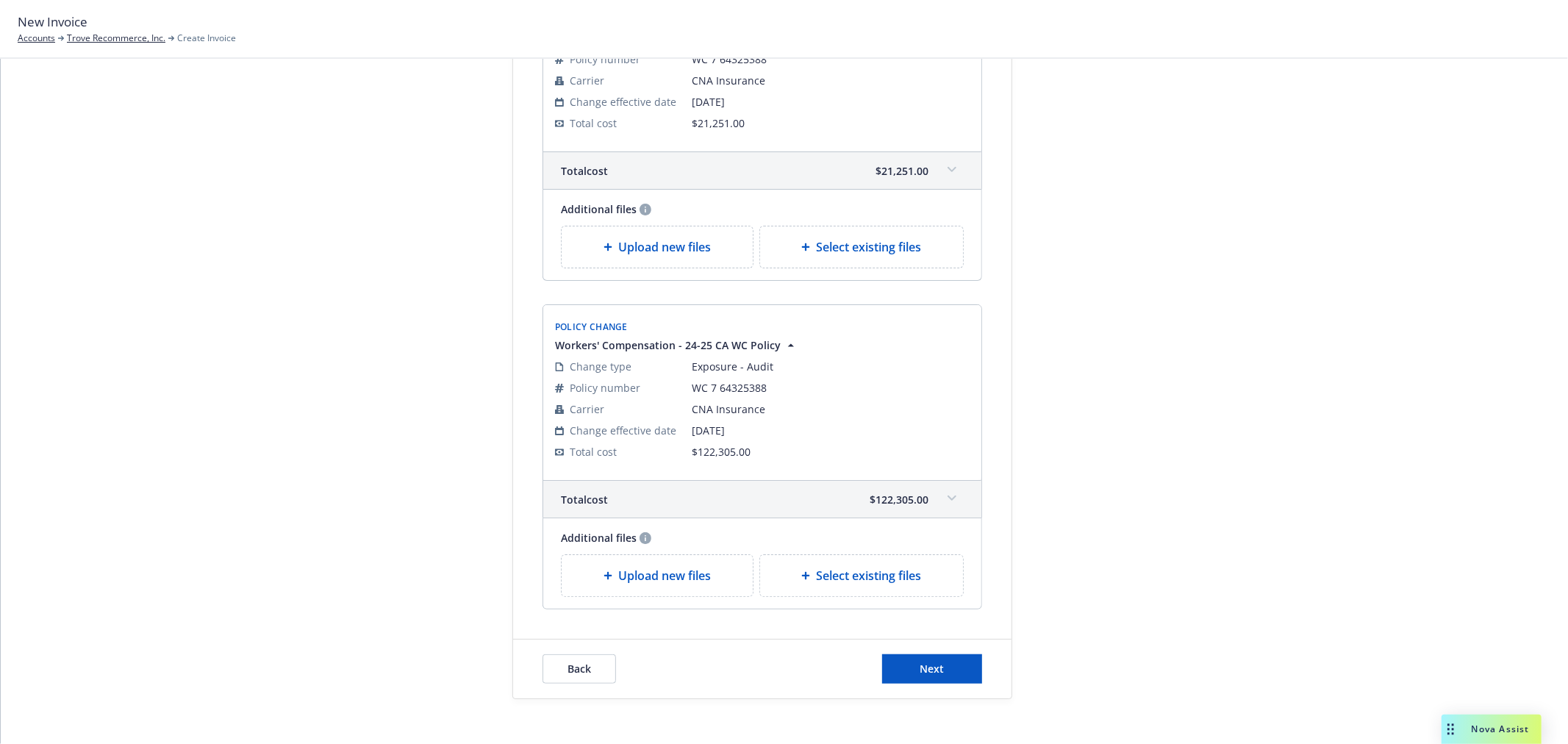
scroll to position [847, 0]
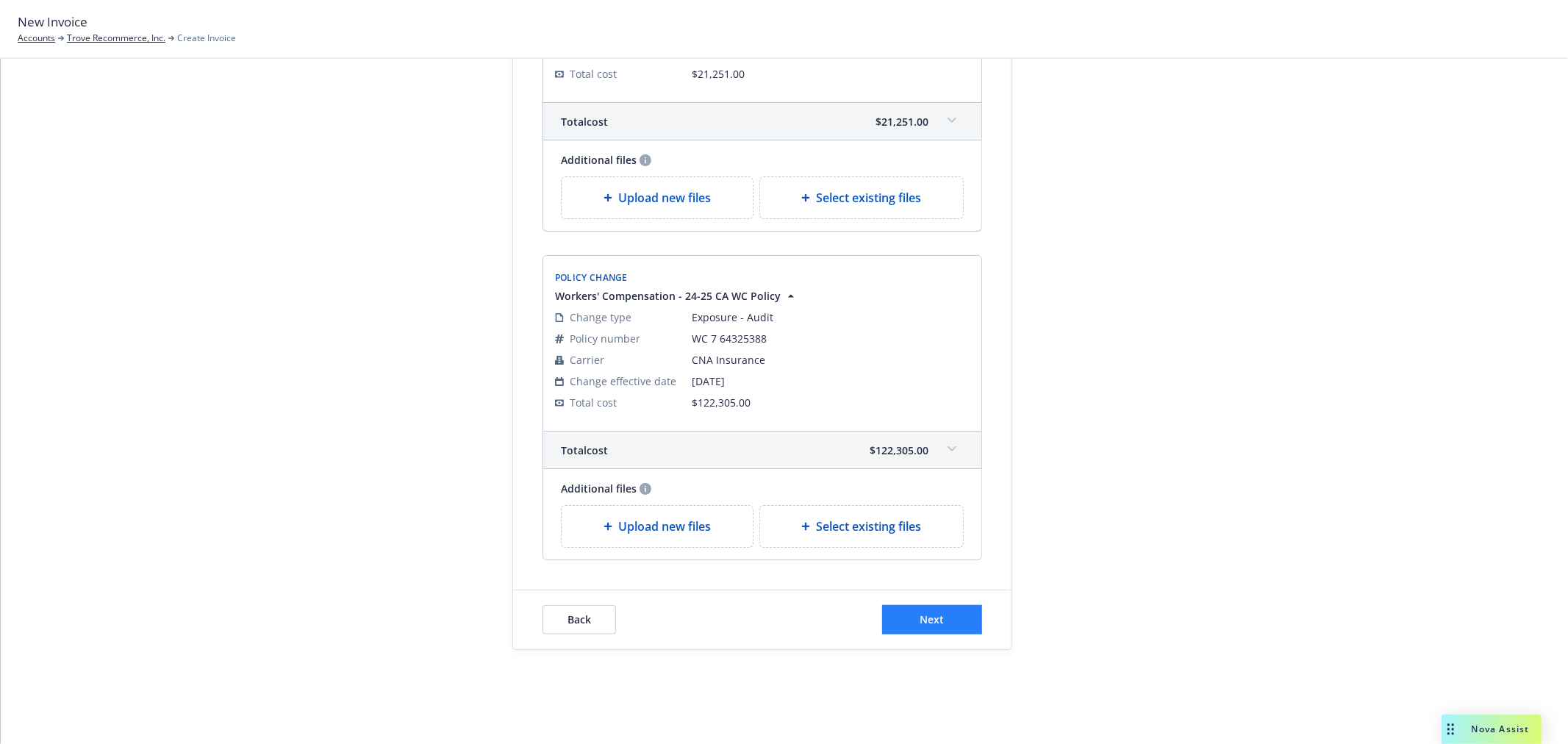
type textarea "24-25 Final Audit and Endt #11 & 12"
click at [953, 618] on button "Next" at bounding box center [932, 619] width 100 height 29
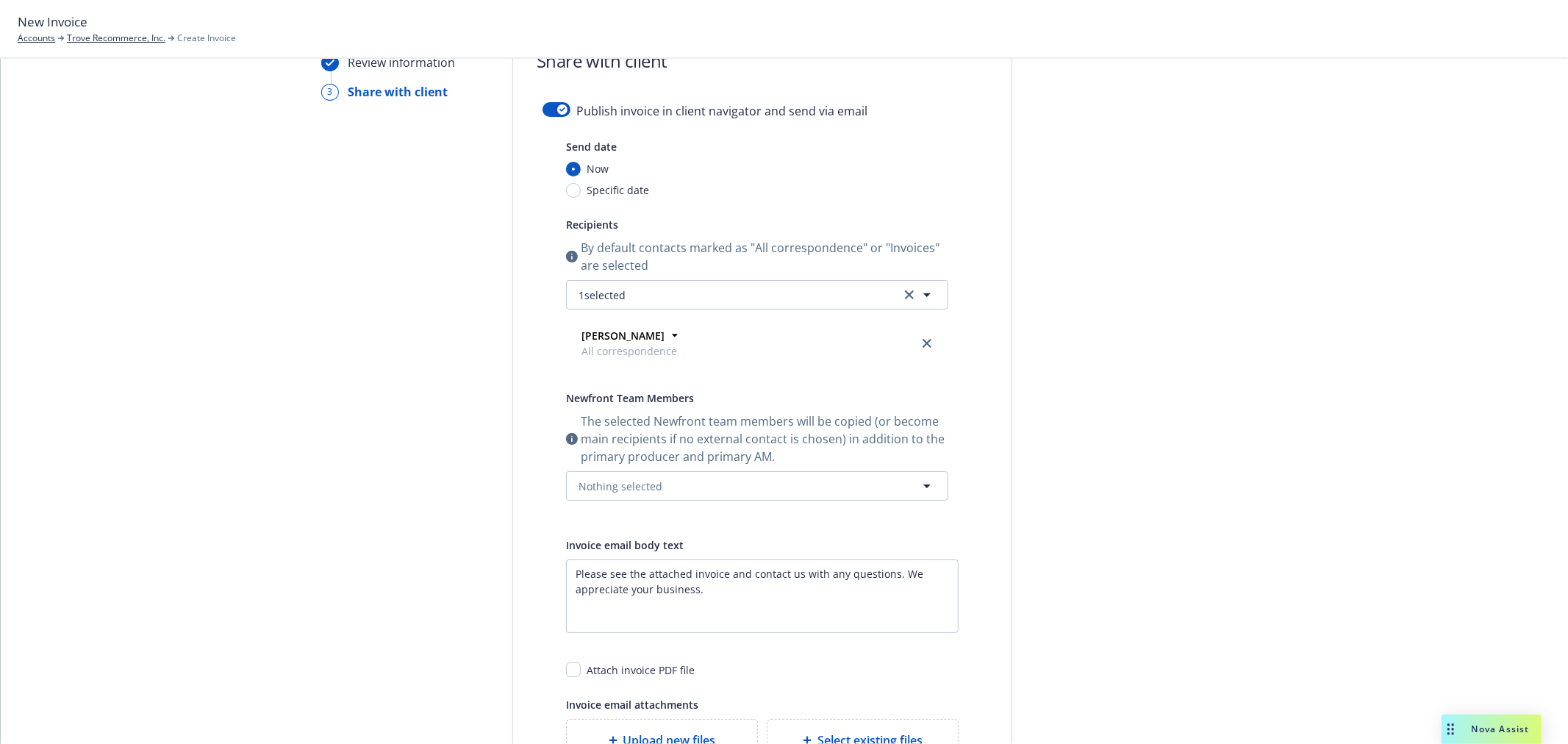
scroll to position [0, 0]
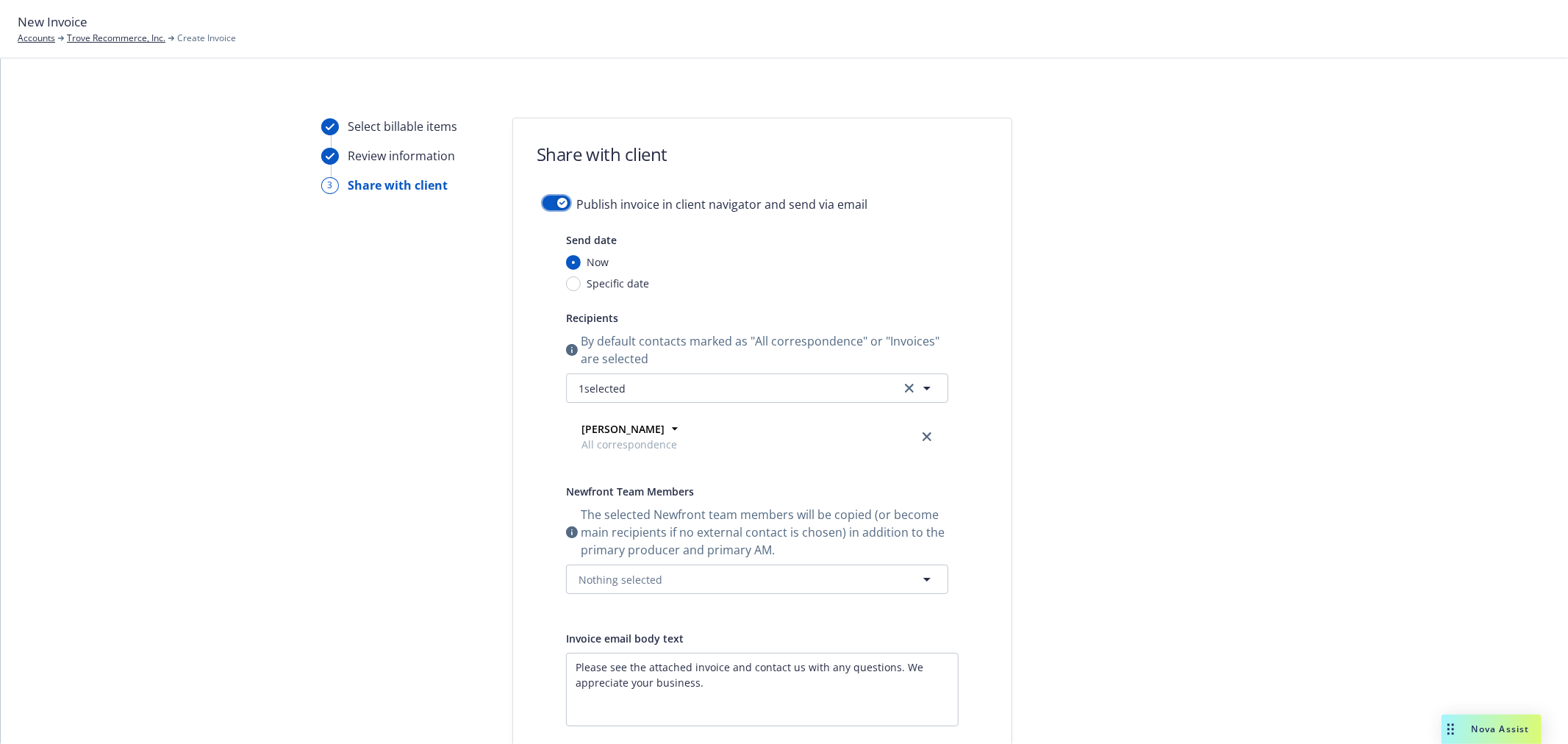
click at [546, 202] on button "button" at bounding box center [556, 203] width 28 height 15
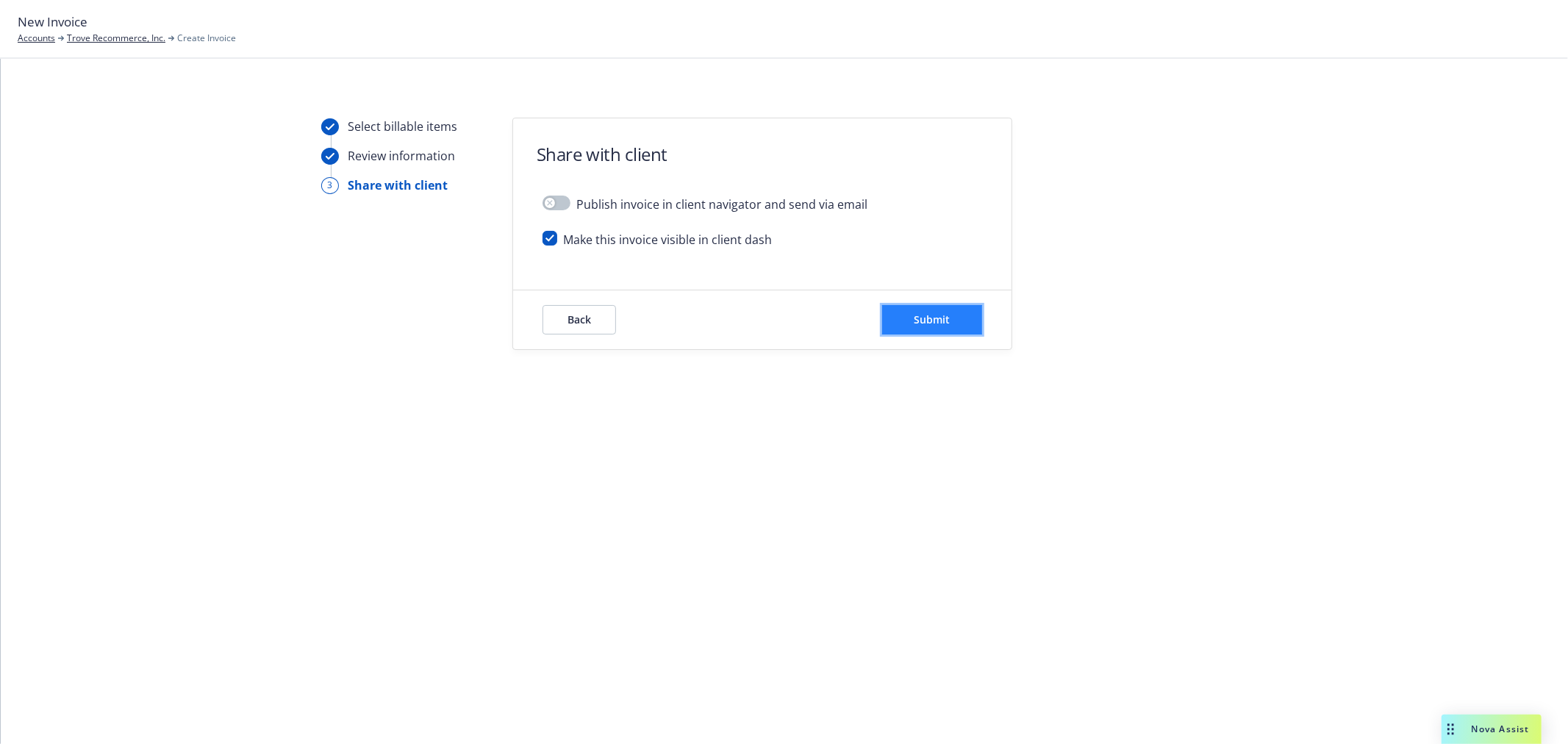
click at [943, 321] on span "Submit" at bounding box center [932, 319] width 36 height 14
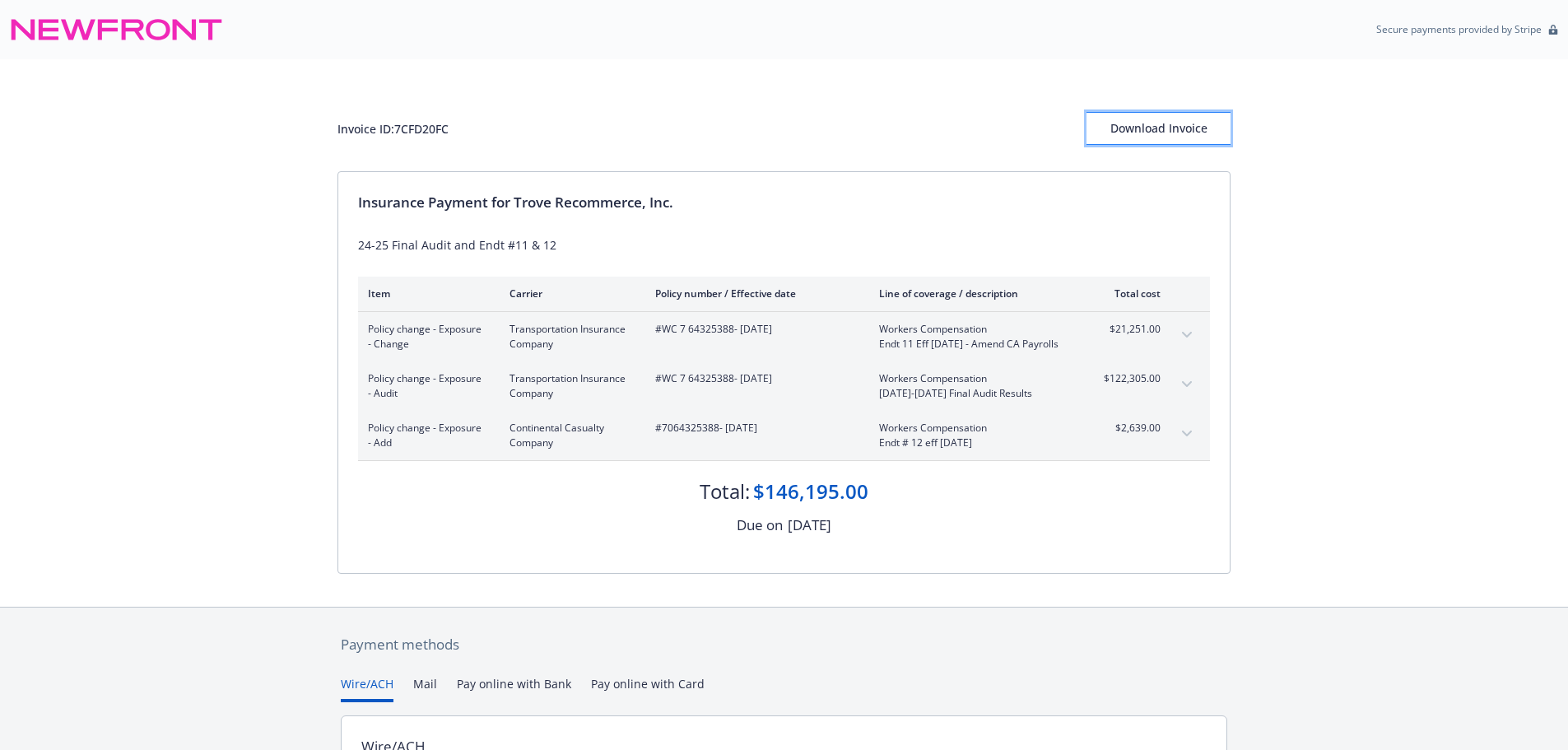
click at [1138, 128] on div "Download Invoice" at bounding box center [1158, 128] width 144 height 32
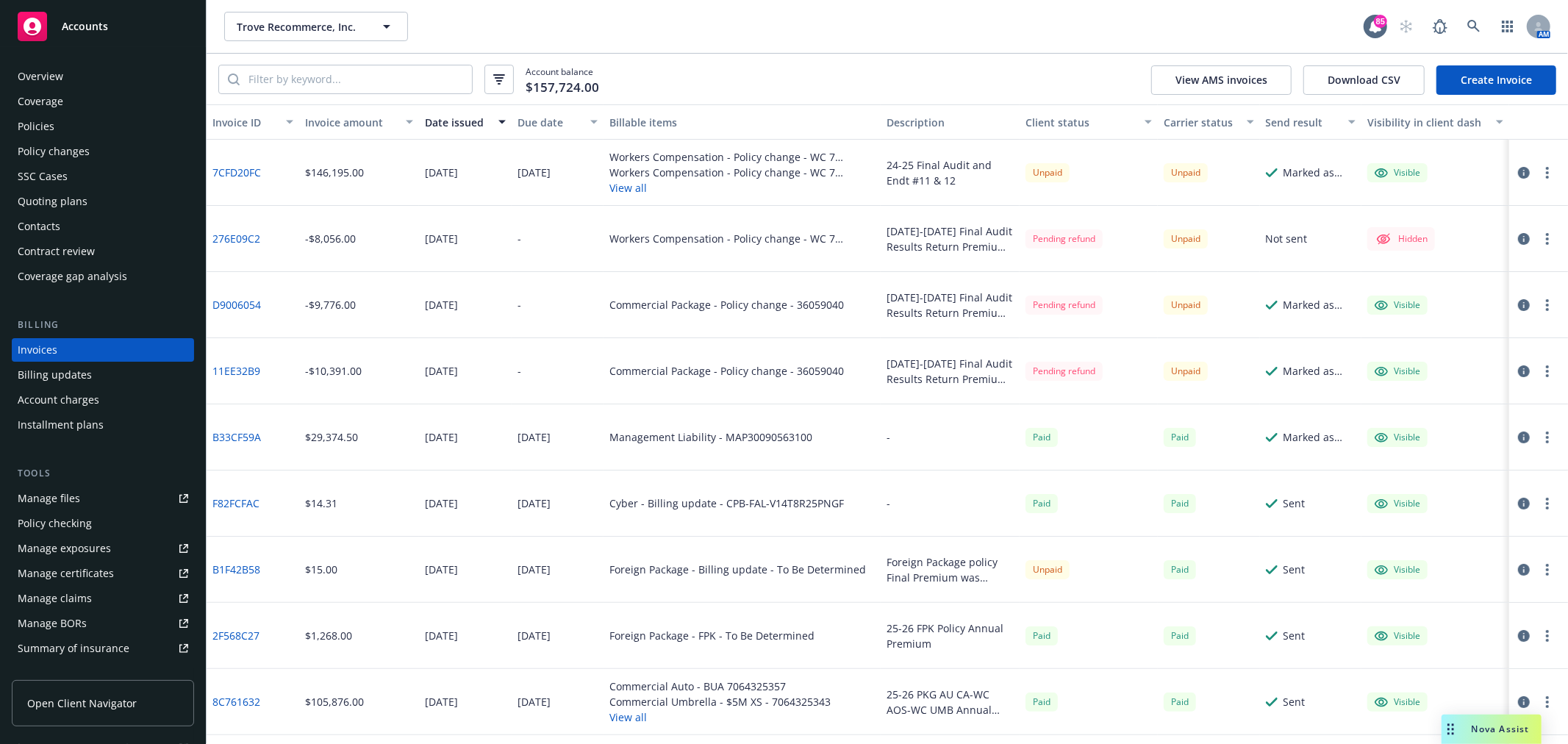
click at [1485, 74] on link "Create Invoice" at bounding box center [1496, 80] width 120 height 29
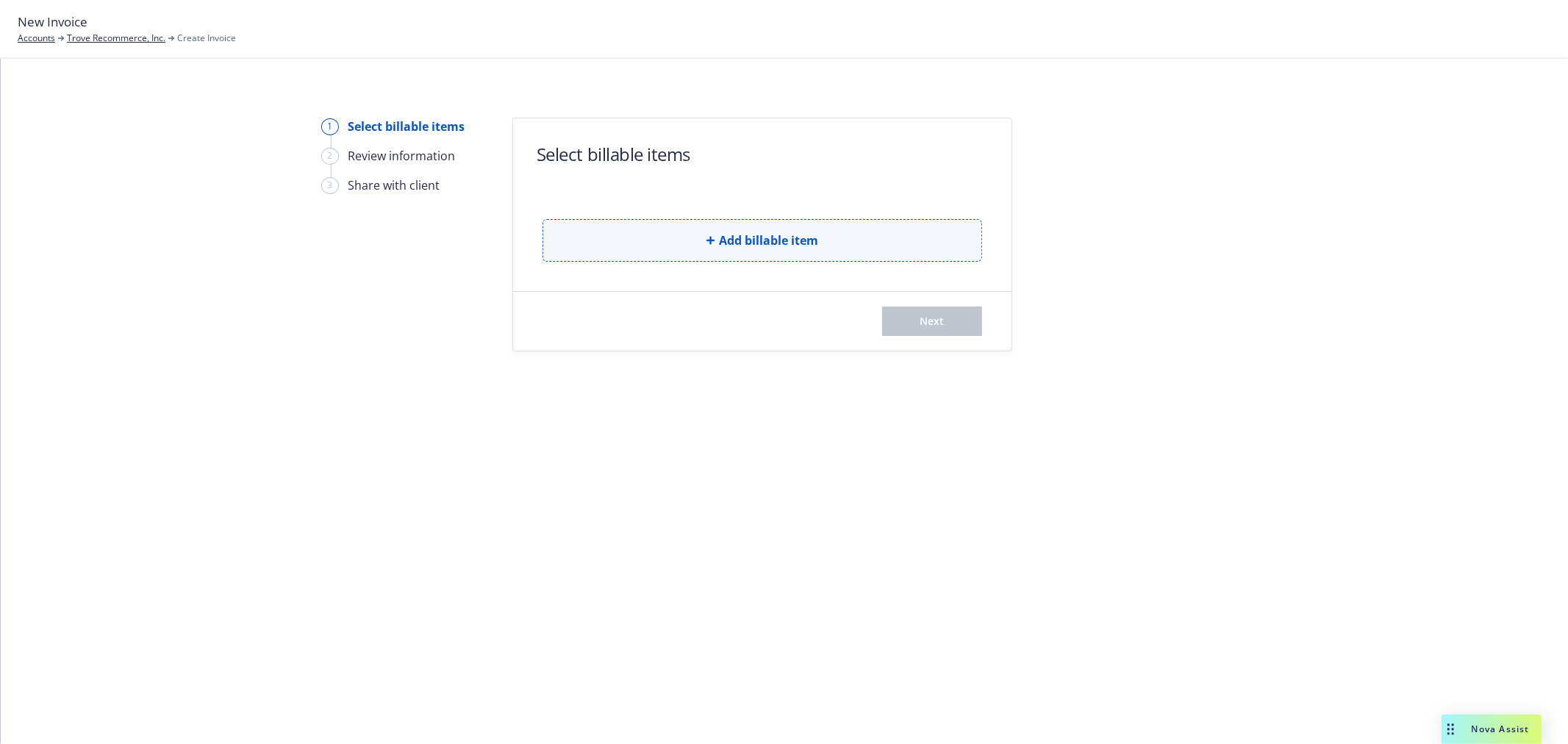
click at [738, 254] on button "Add billable item" at bounding box center [762, 240] width 439 height 42
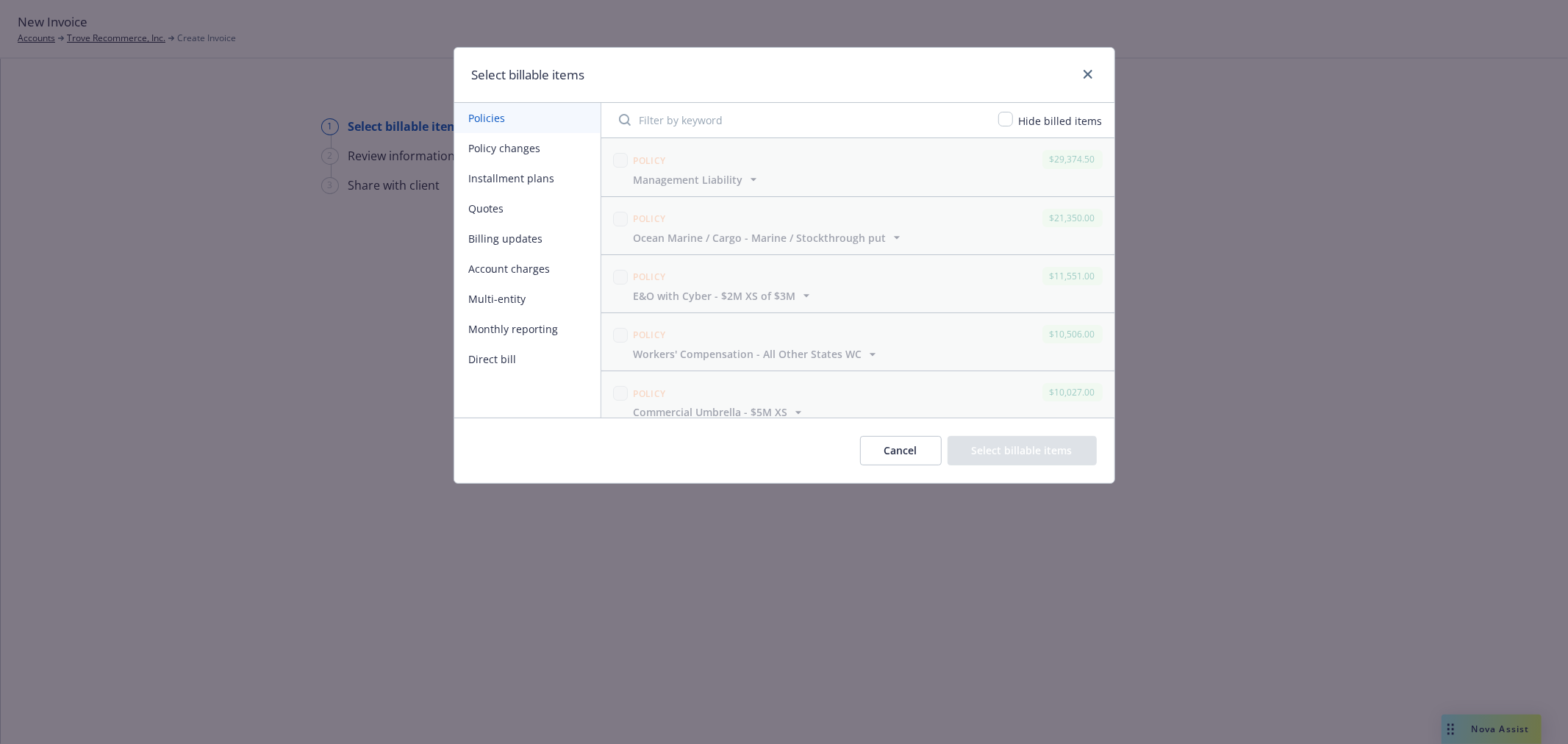
click at [525, 143] on button "Policy changes" at bounding box center [527, 148] width 146 height 30
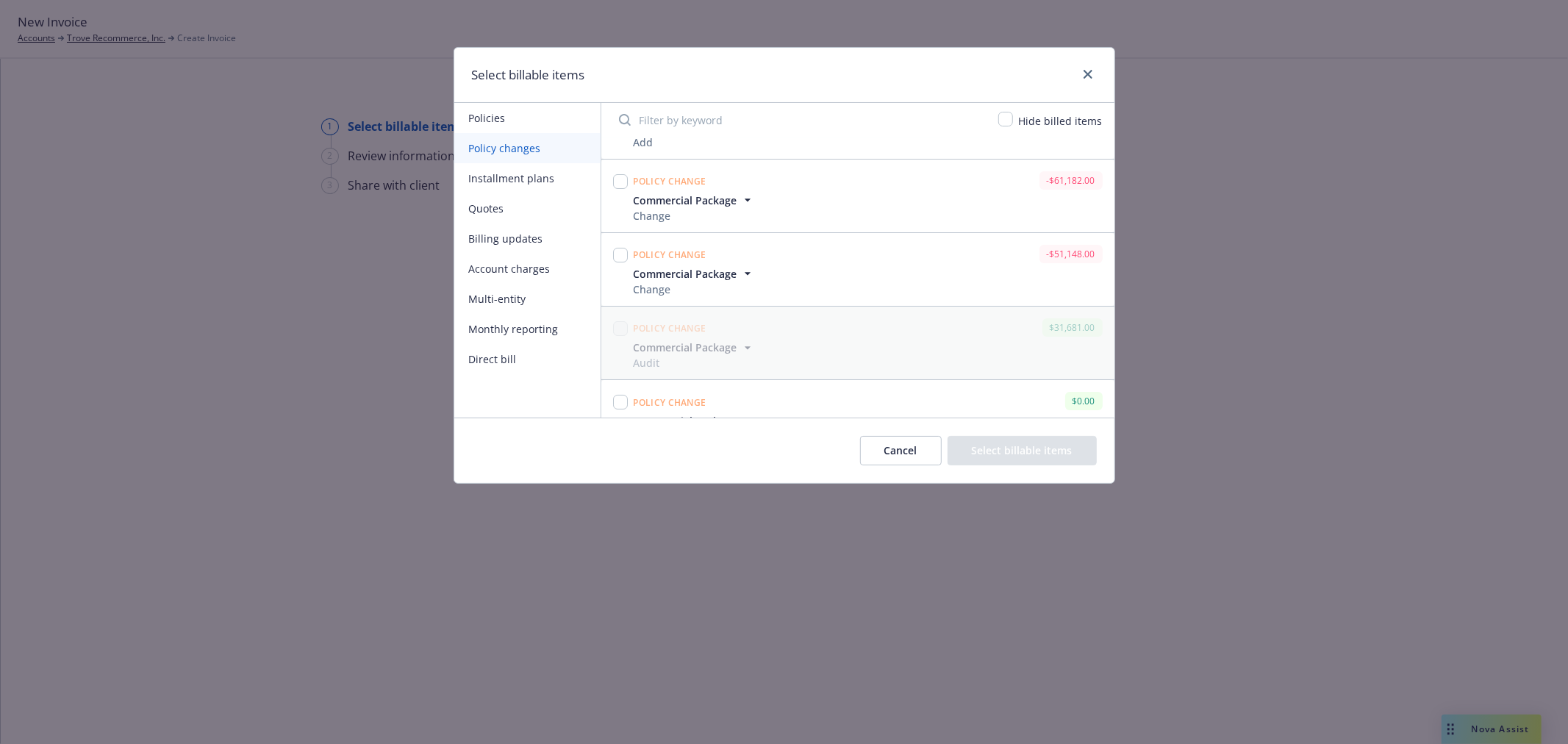
scroll to position [81, 0]
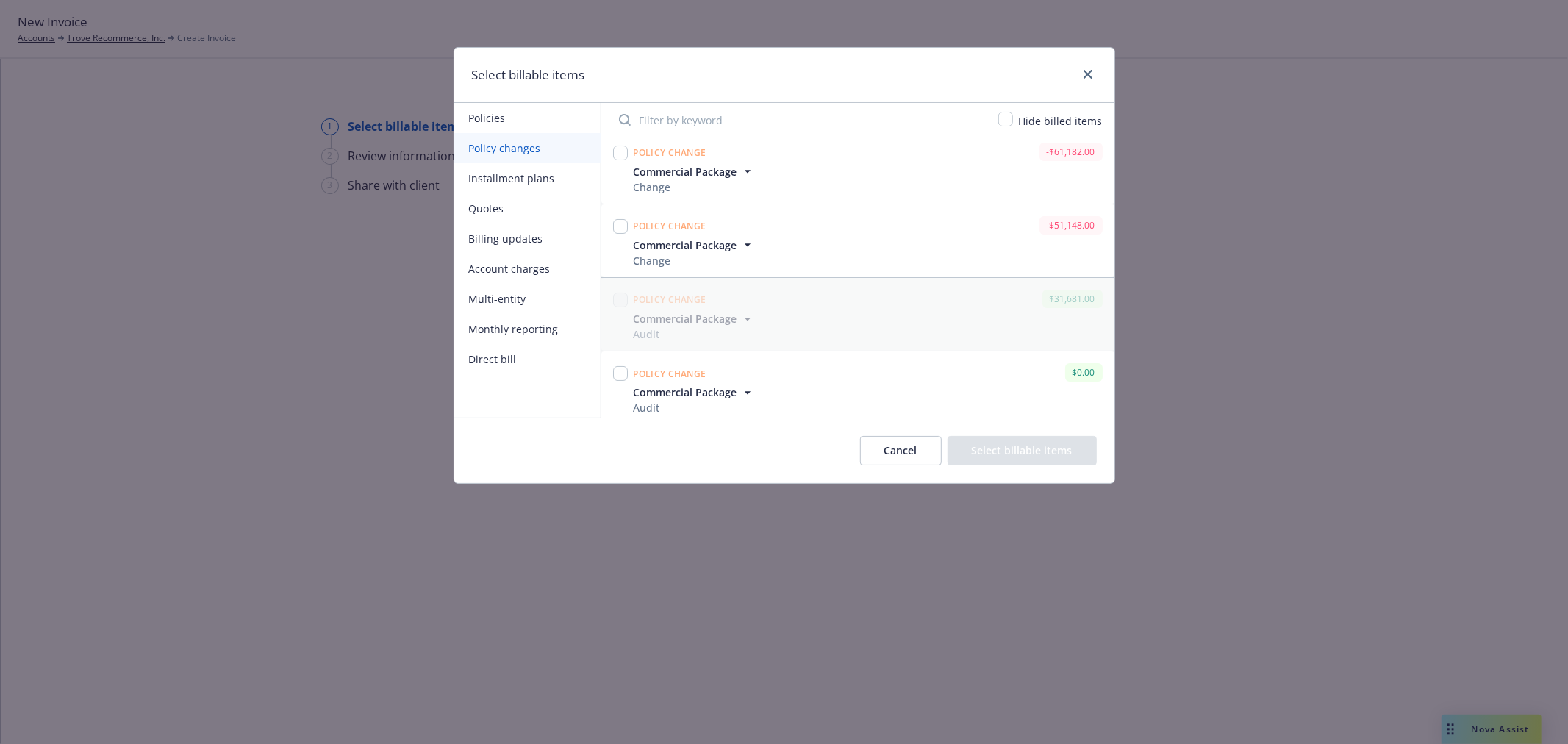
click at [747, 115] on input "Filter by keyword" at bounding box center [800, 120] width 380 height 29
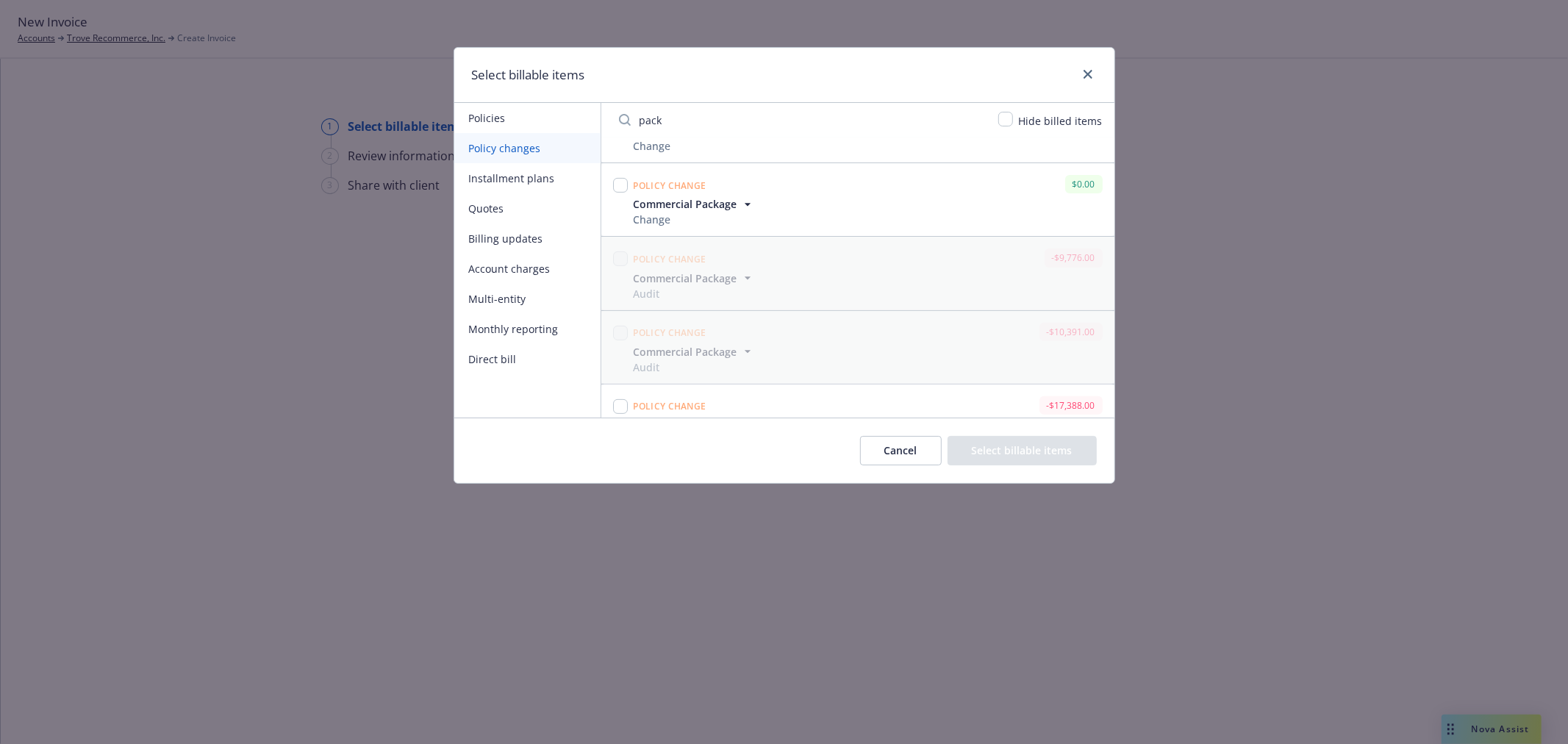
scroll to position [457, 0]
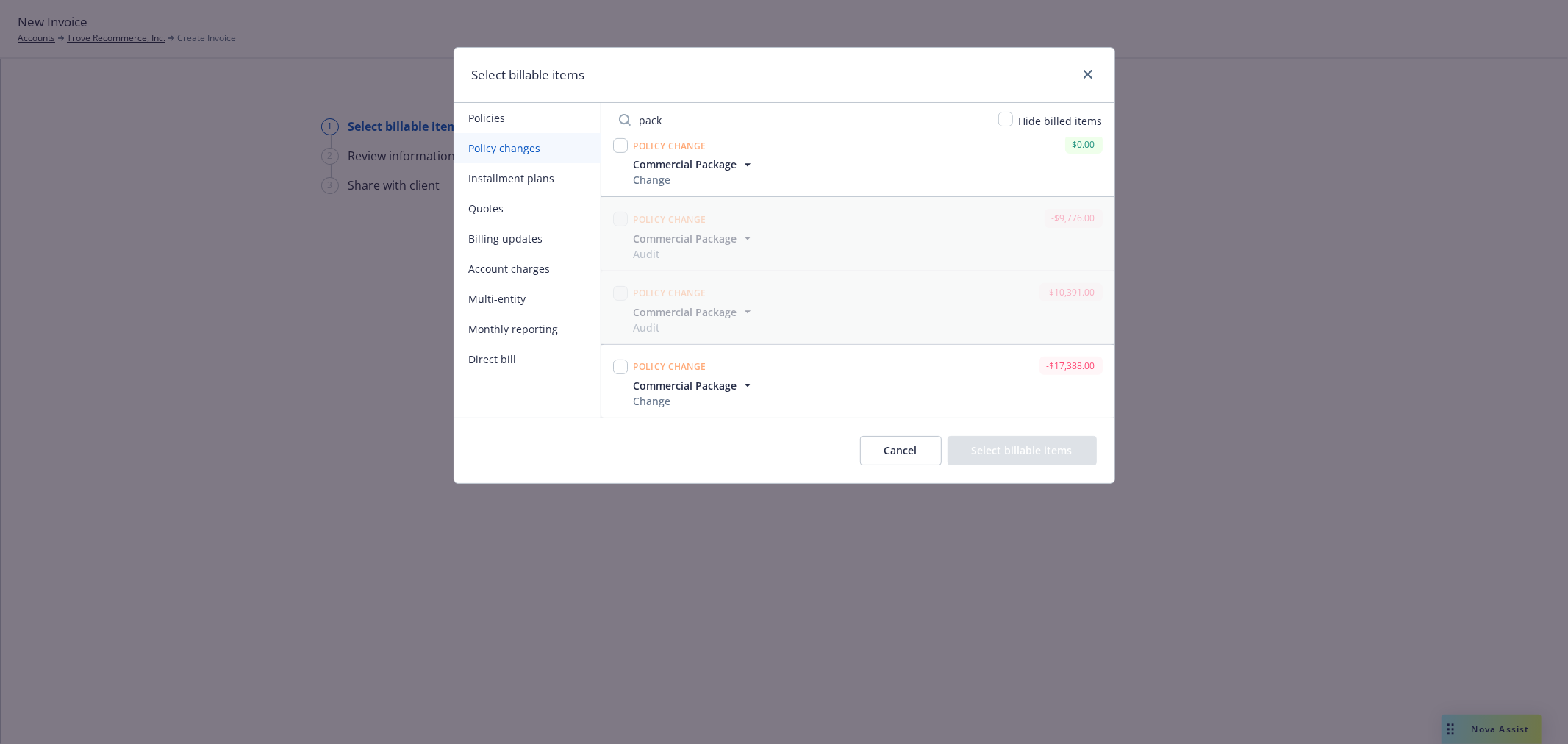
type input "pack"
click at [624, 363] on input "checkbox" at bounding box center [620, 367] width 15 height 15
checkbox input "true"
click at [1046, 453] on button "Select billable items" at bounding box center [1022, 450] width 149 height 29
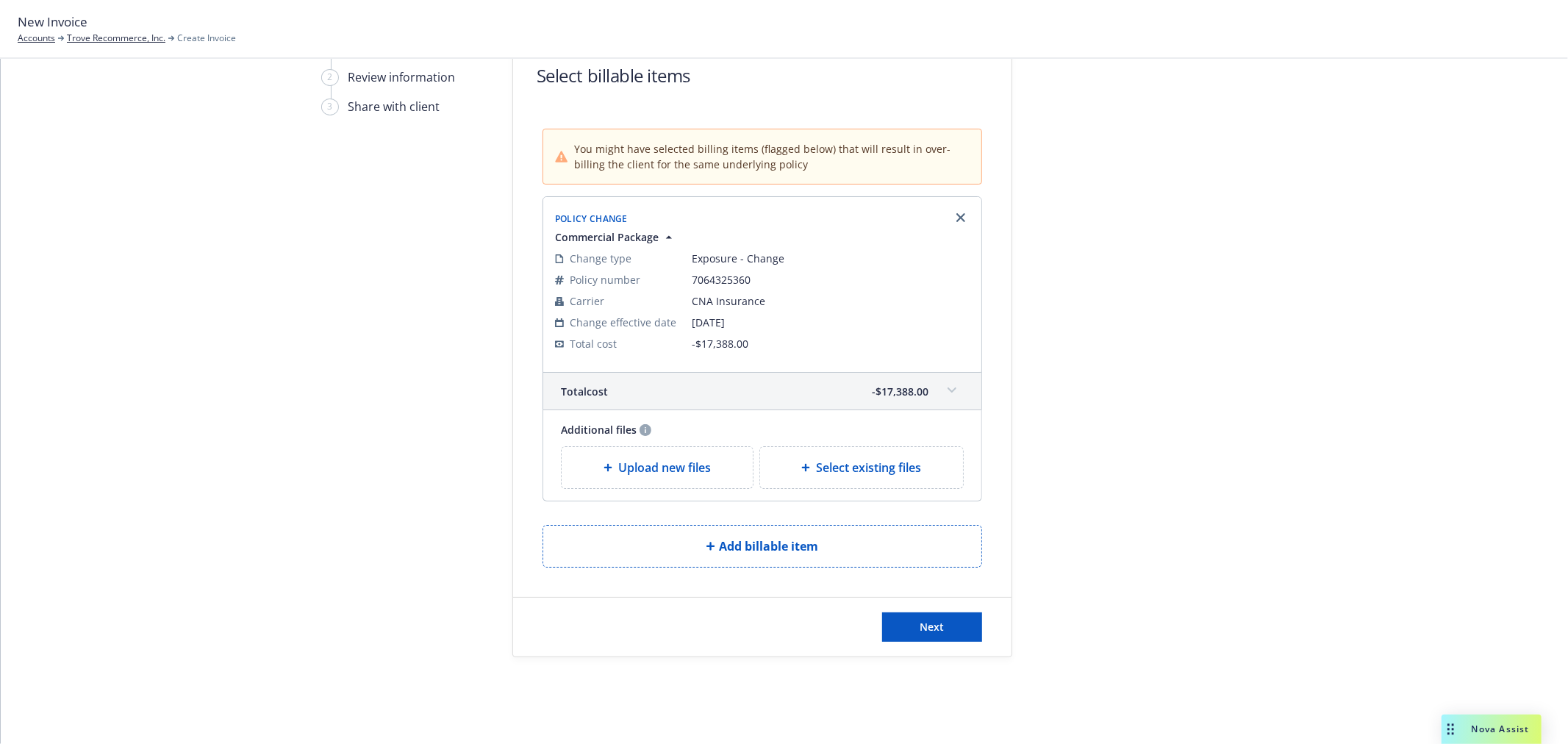
scroll to position [86, 0]
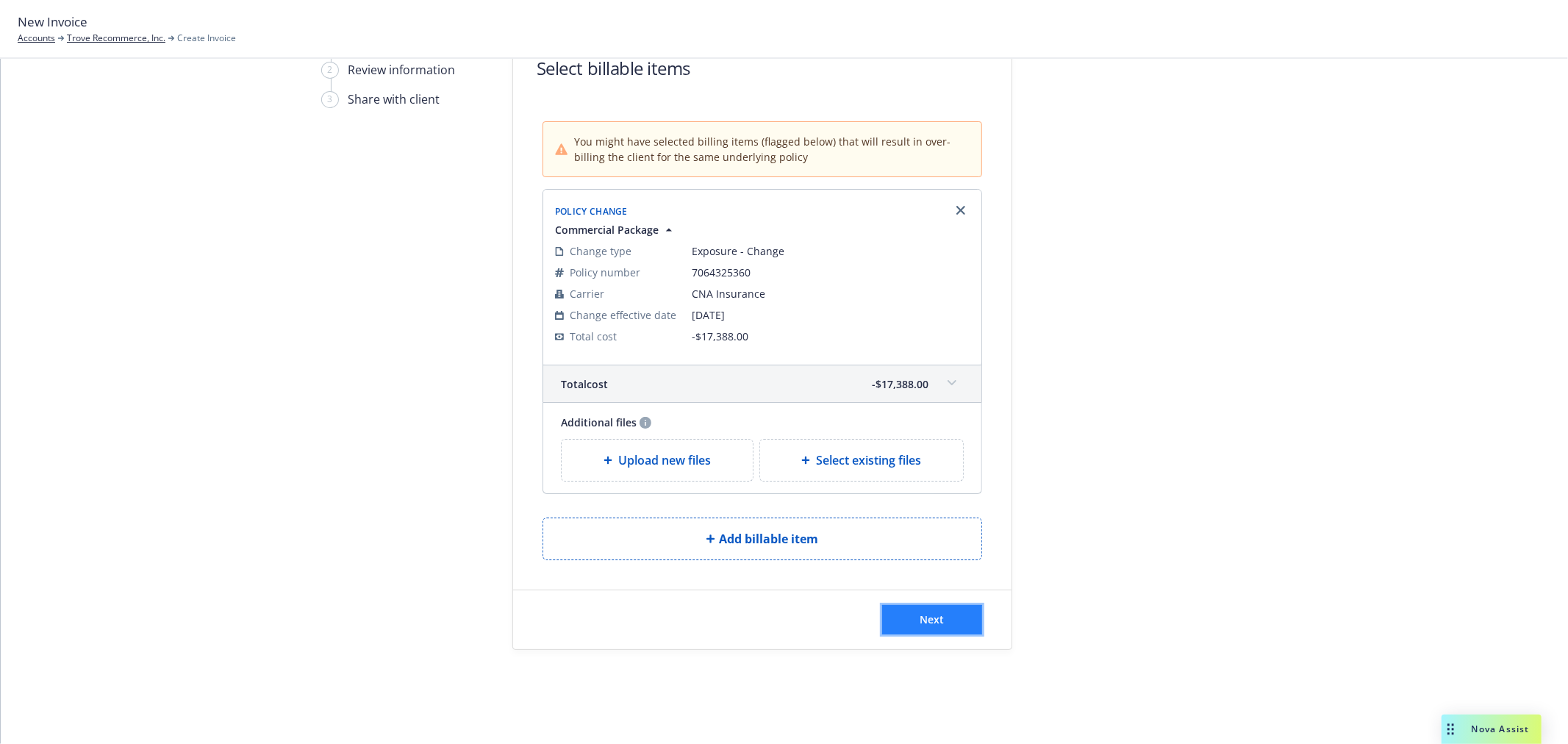
click at [938, 619] on button "Next" at bounding box center [932, 619] width 100 height 29
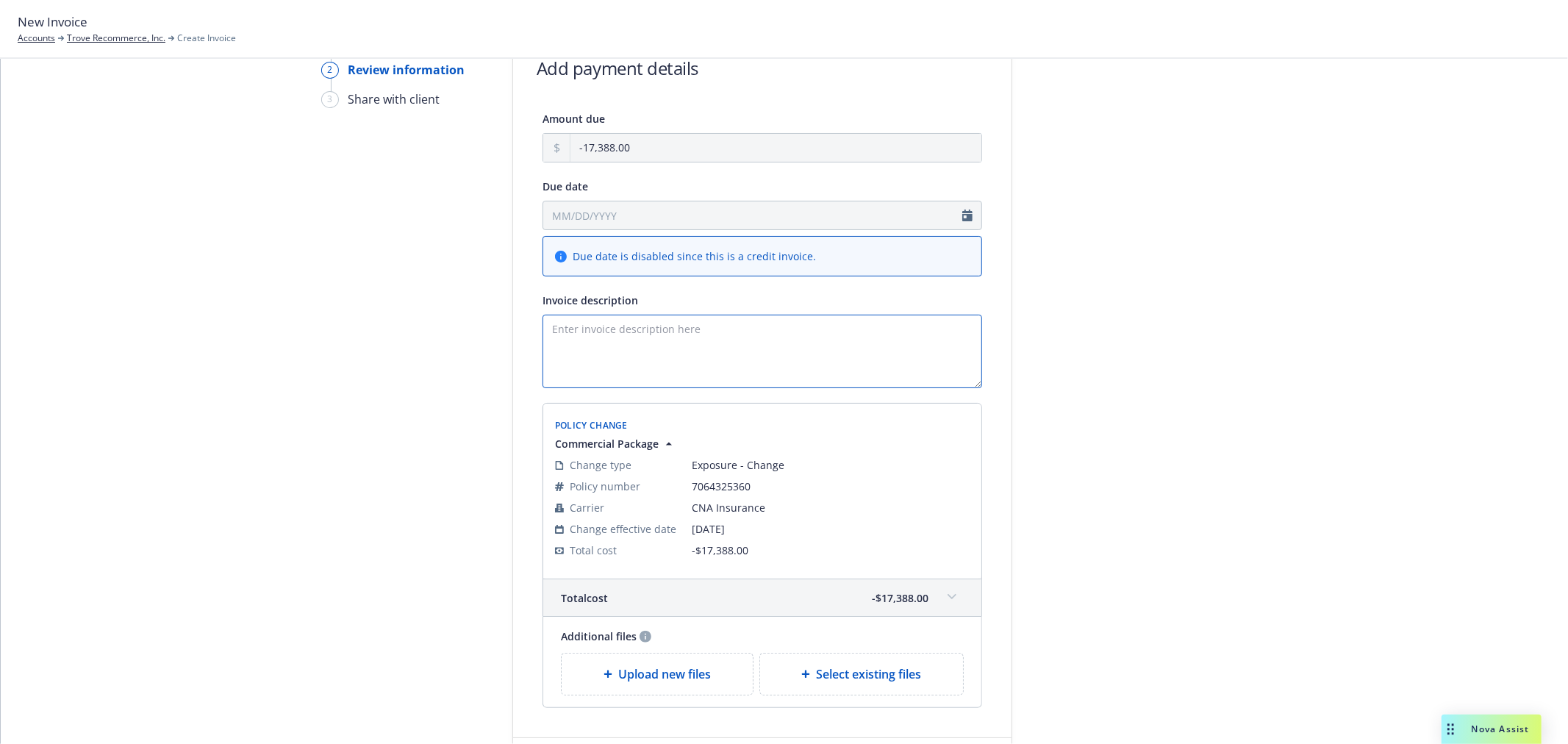
click at [586, 354] on textarea "Invoice description" at bounding box center [762, 351] width 439 height 74
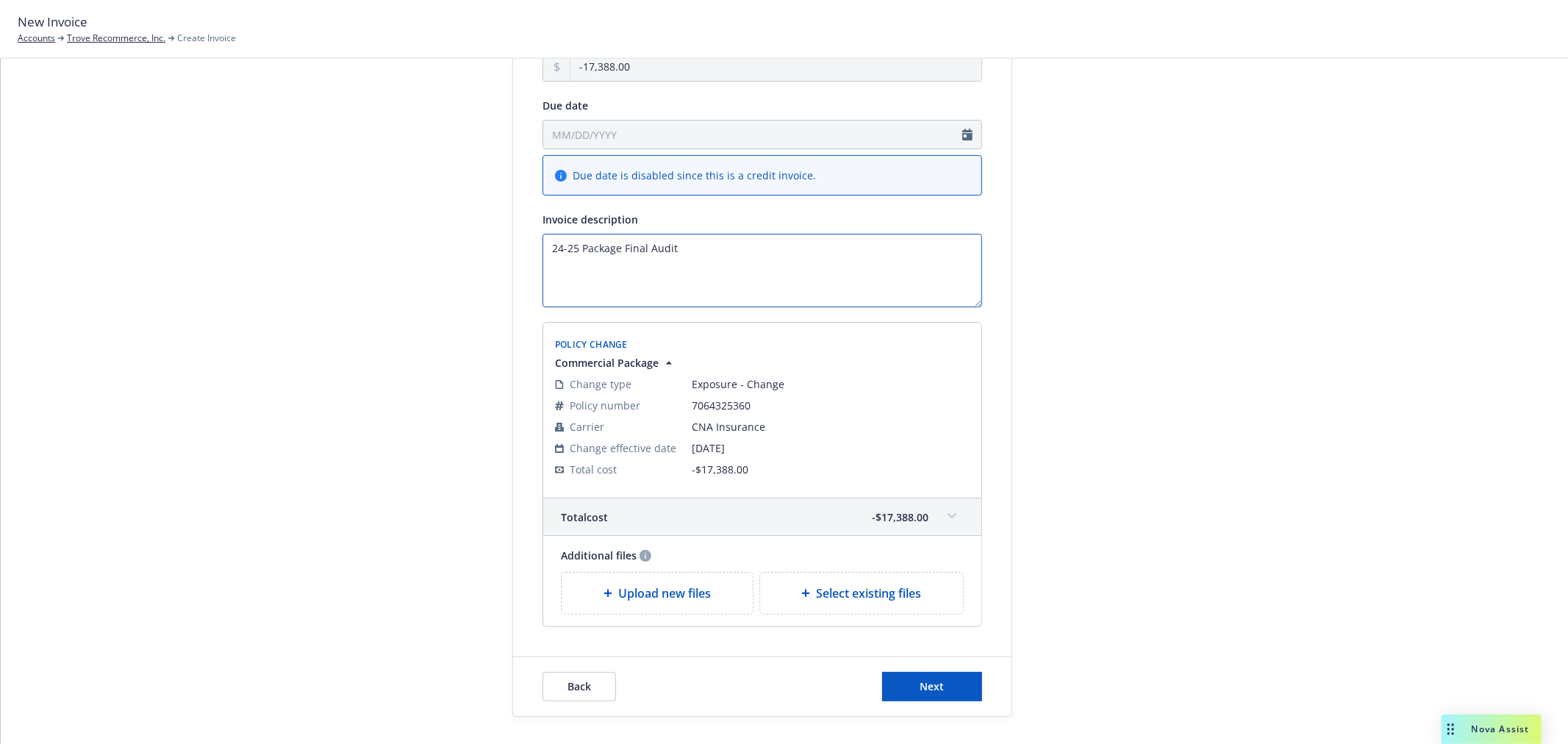
scroll to position [235, 0]
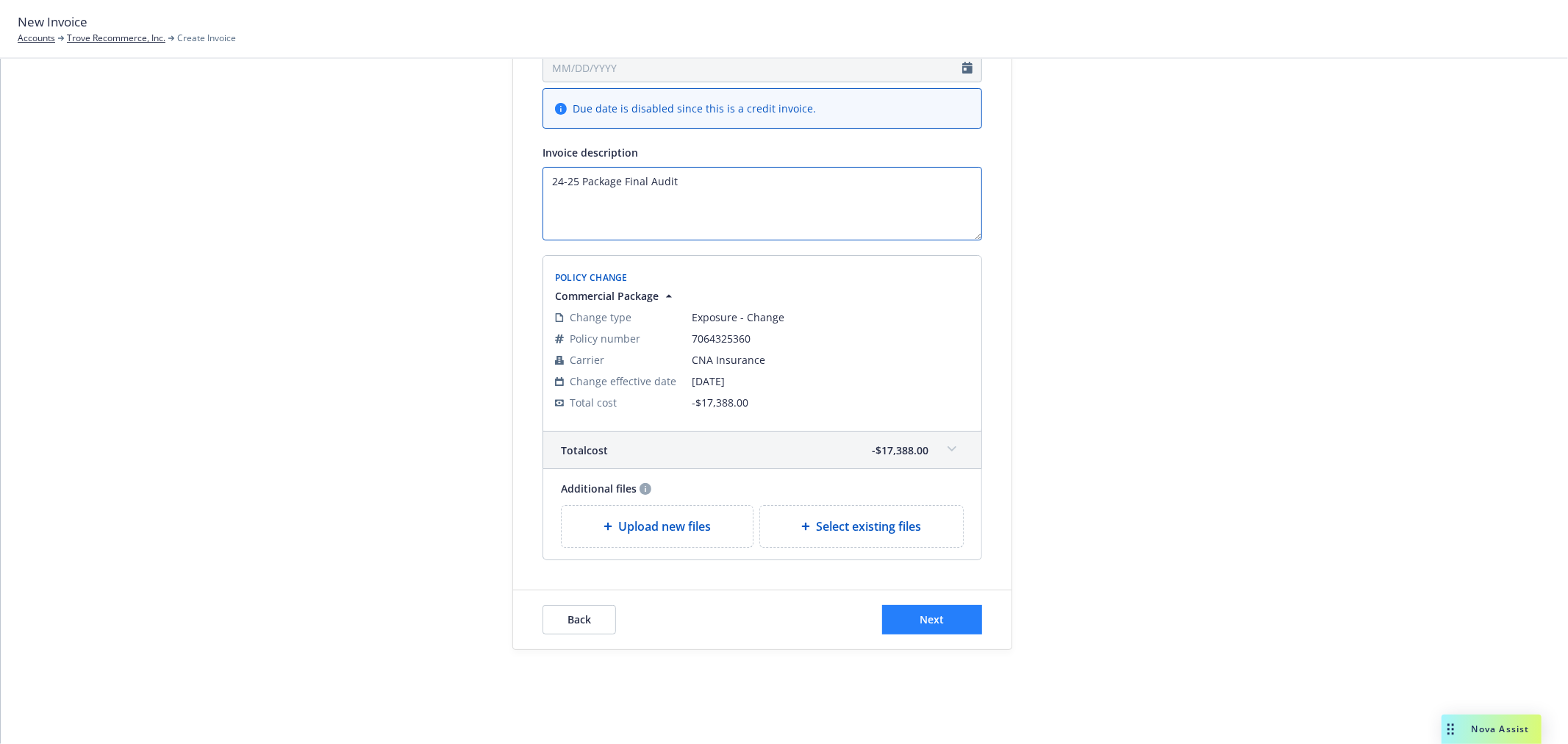
type textarea "24-25 Package Final Audit"
click at [946, 621] on button "Next" at bounding box center [932, 619] width 100 height 29
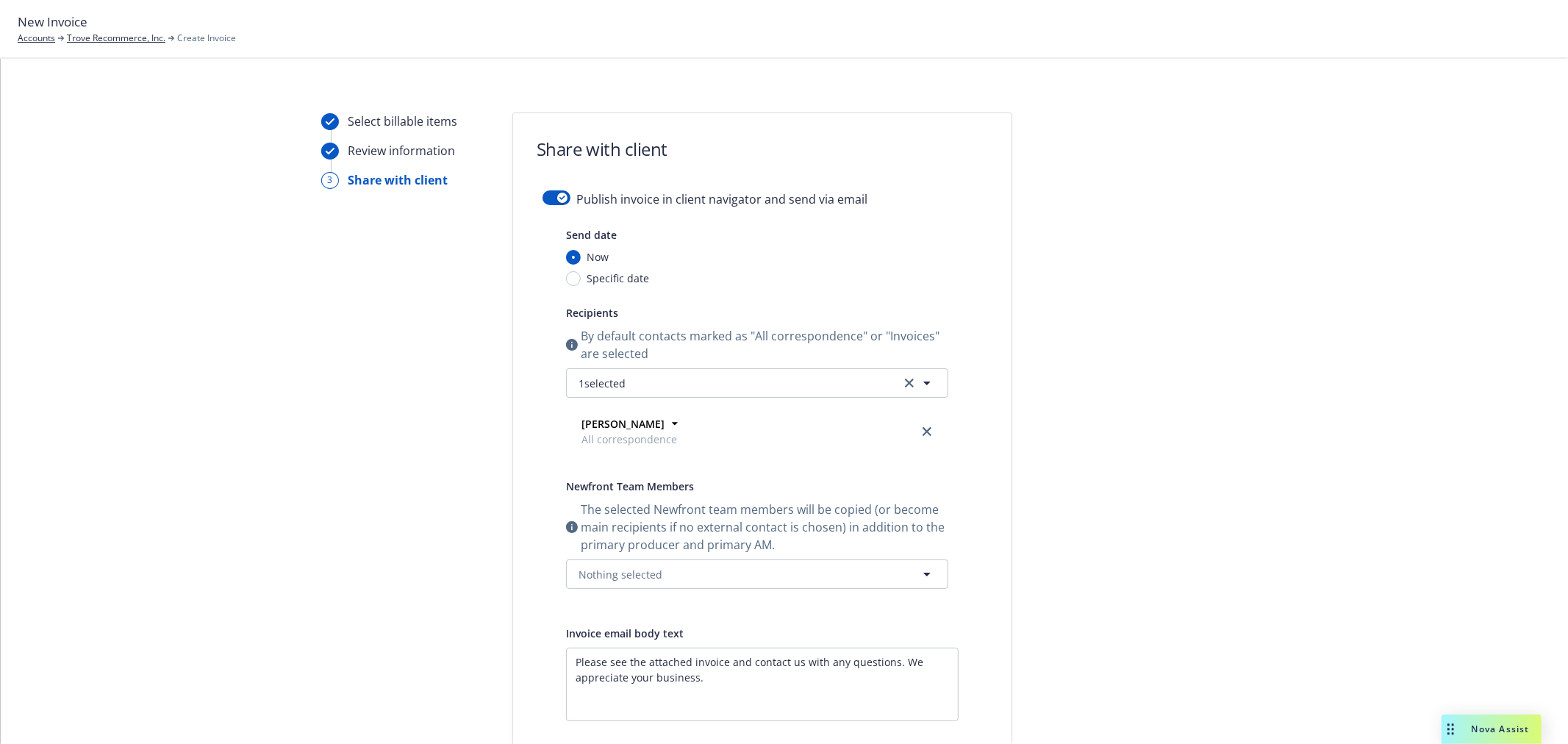
scroll to position [0, 0]
click at [555, 192] on form "Share with client Publish invoice in client navigator and send via email Send d…" at bounding box center [762, 531] width 498 height 825
click at [549, 203] on button "button" at bounding box center [556, 203] width 28 height 15
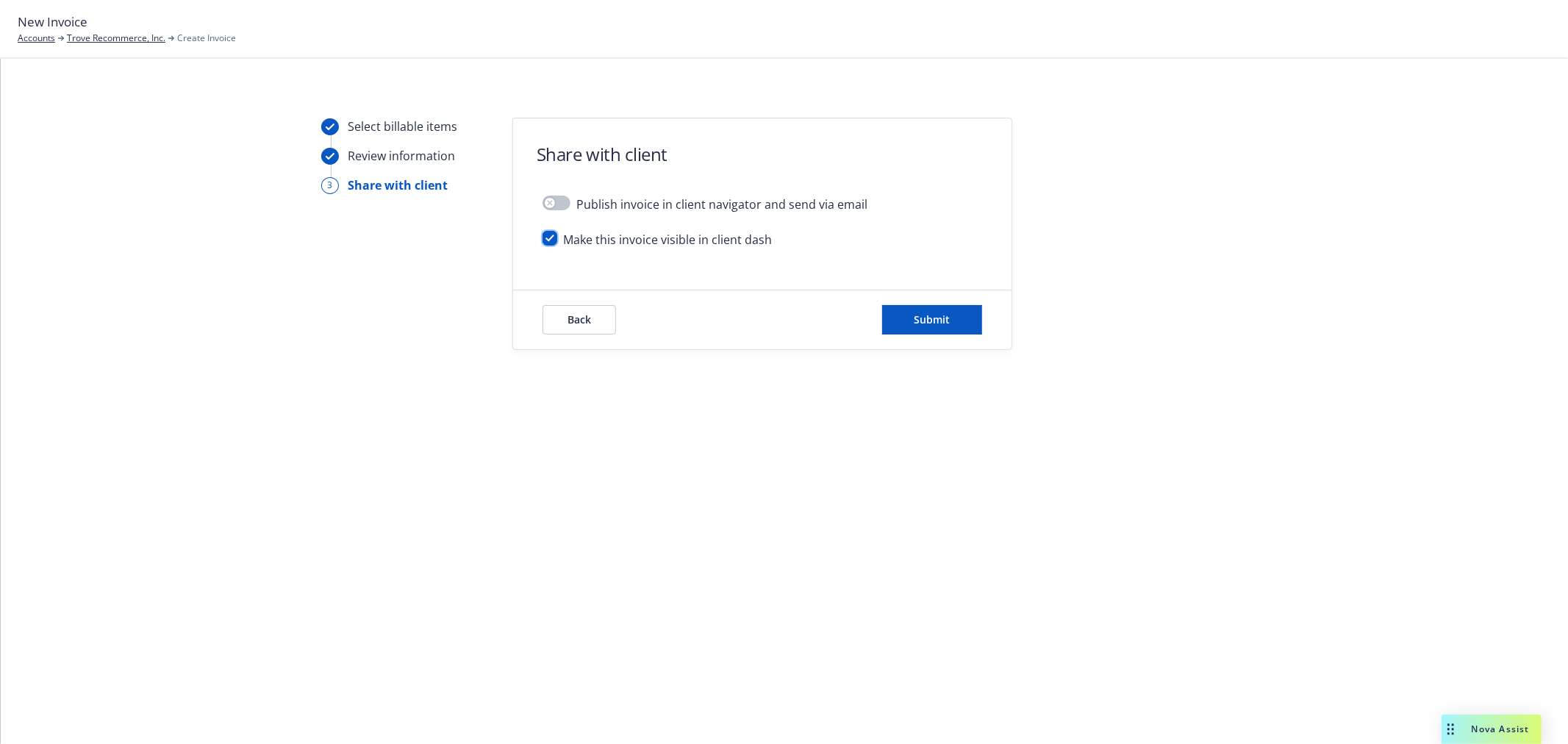
click at [555, 243] on input "checkbox" at bounding box center [550, 238] width 15 height 15
click at [546, 239] on input "checkbox" at bounding box center [550, 238] width 15 height 15
checkbox input "true"
click at [963, 321] on button "Submit" at bounding box center [932, 319] width 100 height 29
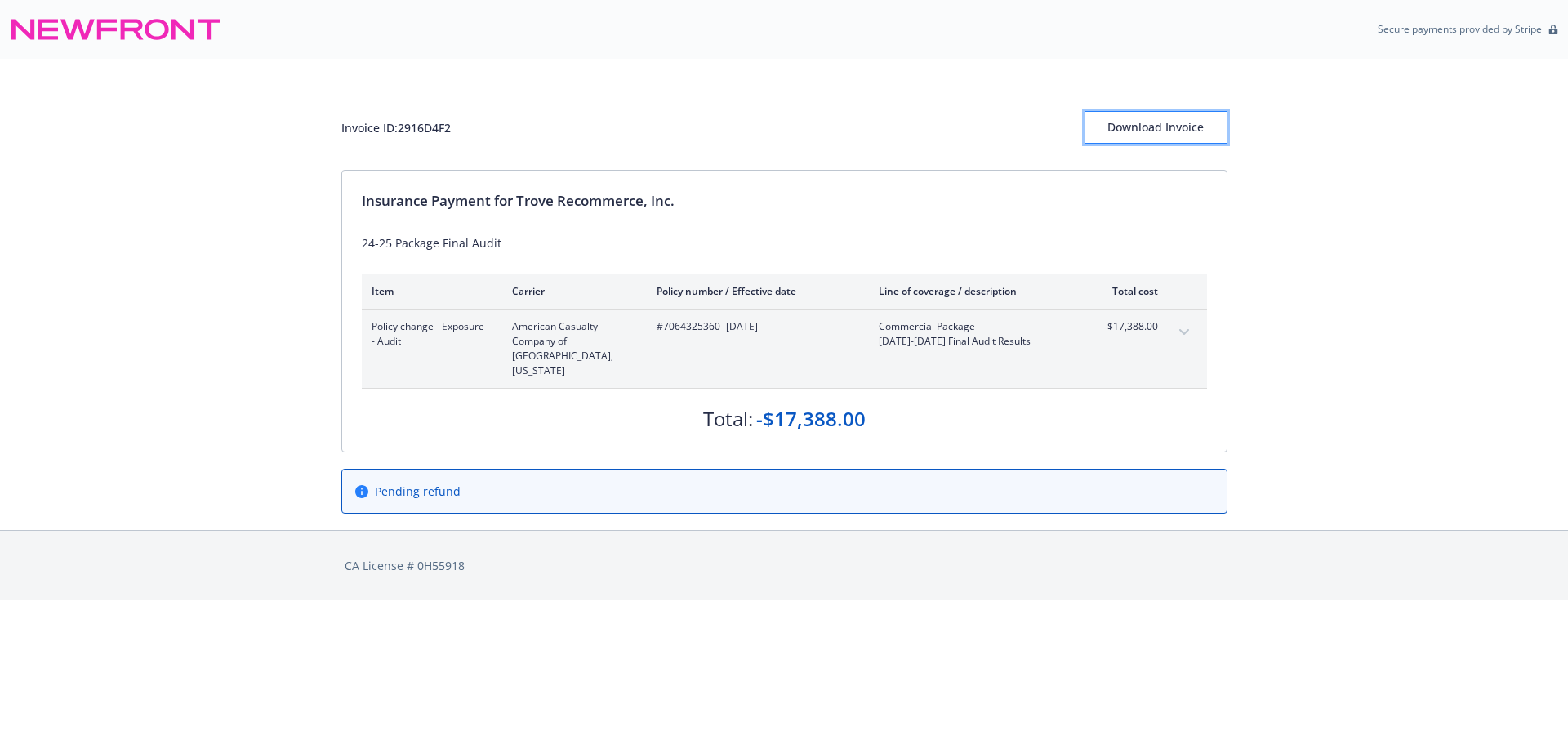
click at [1149, 122] on div "Download Invoice" at bounding box center [1155, 127] width 143 height 31
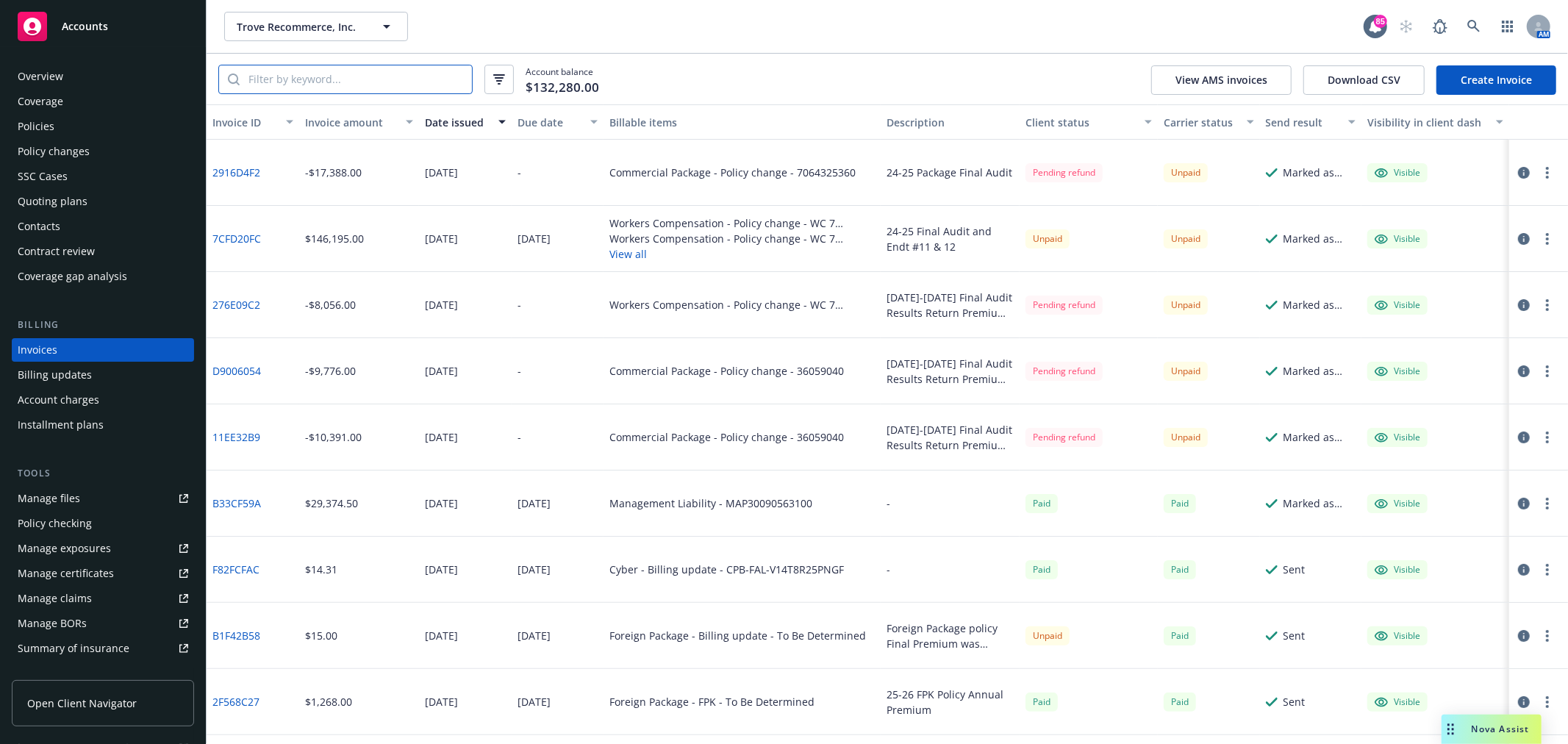
click at [271, 79] on input "search" at bounding box center [356, 80] width 233 height 28
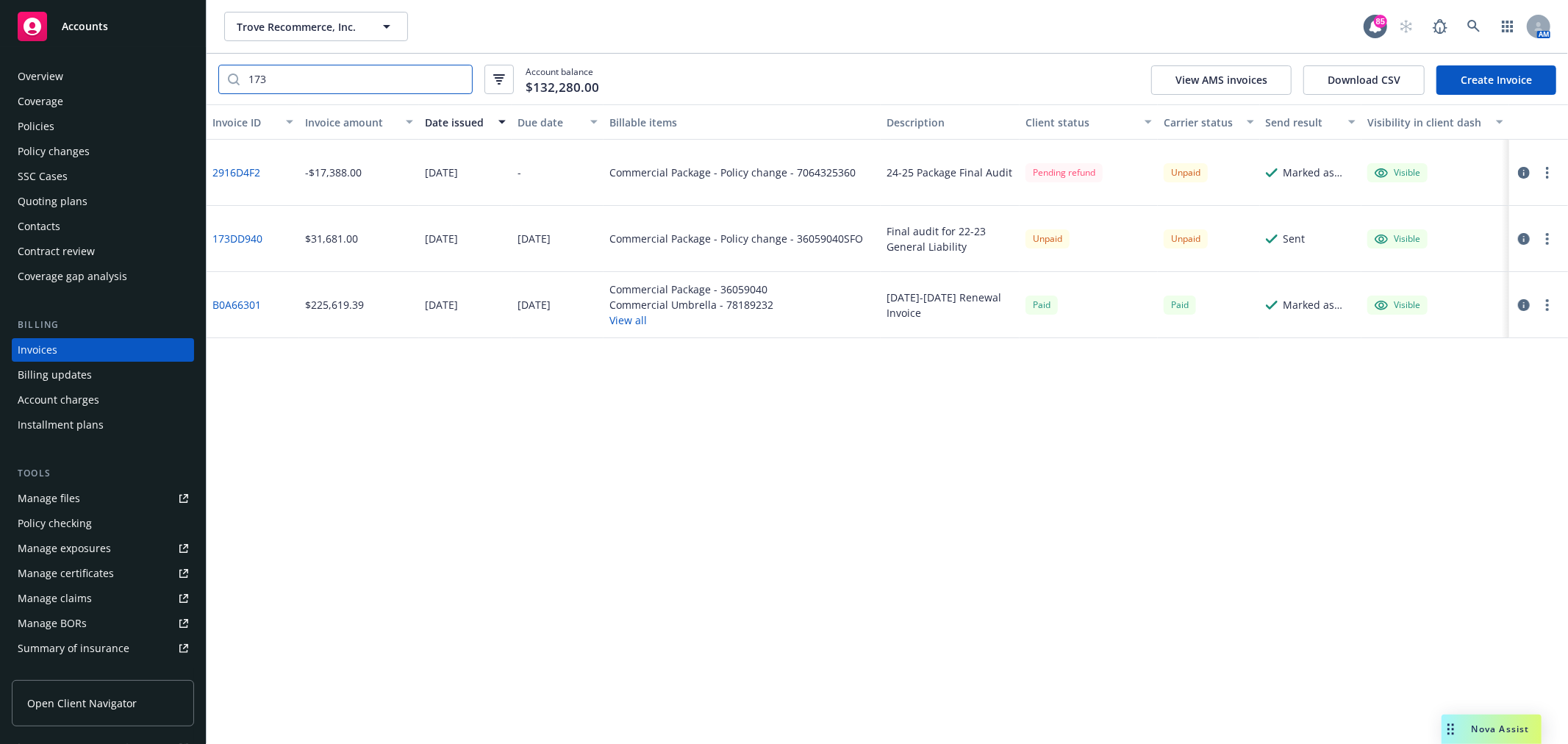
type input "173"
drag, startPoint x: 266, startPoint y: 240, endPoint x: 212, endPoint y: 240, distance: 54.0
click at [212, 240] on div "173DD940" at bounding box center [253, 239] width 93 height 66
copy link "173DD940"
